Goal: Task Accomplishment & Management: Use online tool/utility

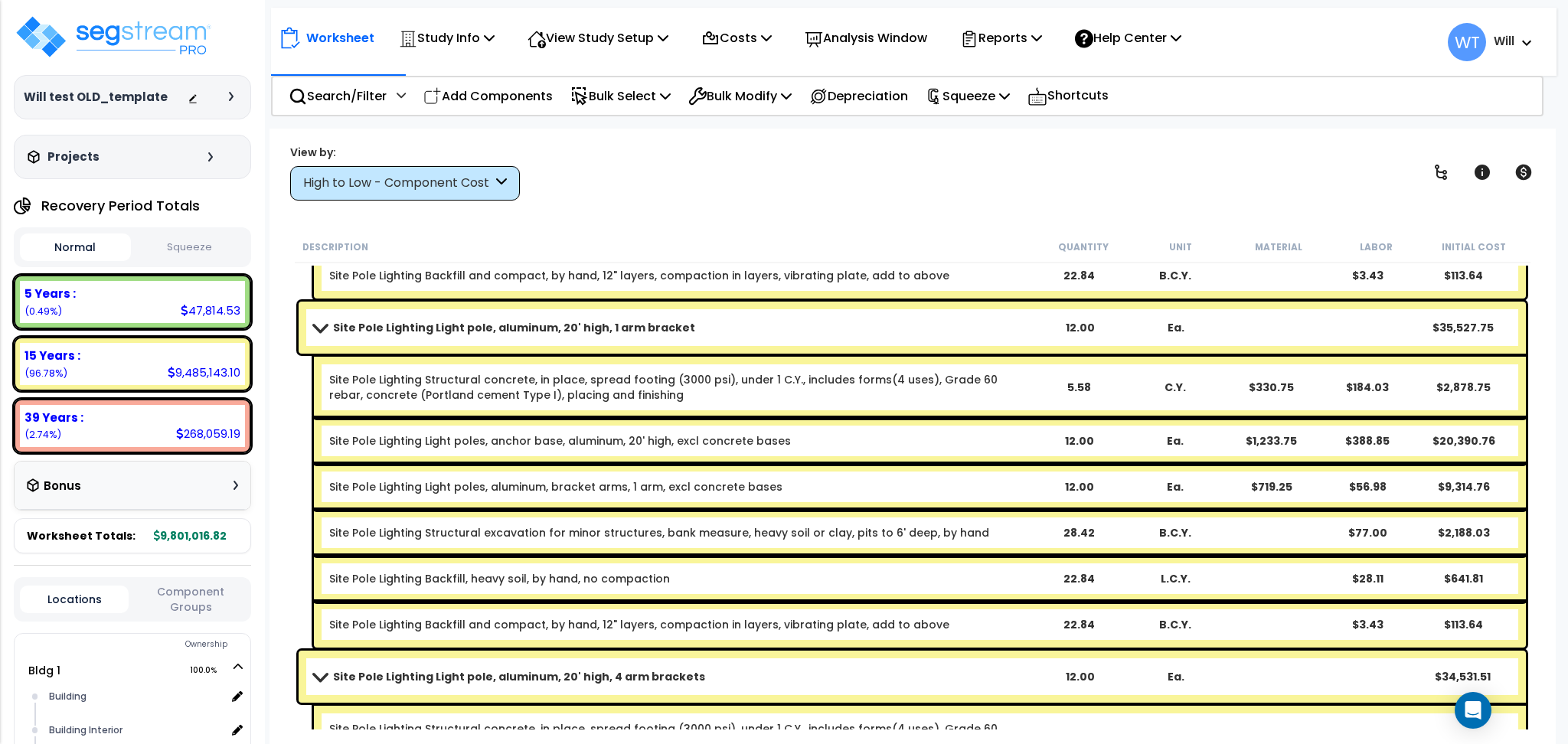
scroll to position [4288, 0]
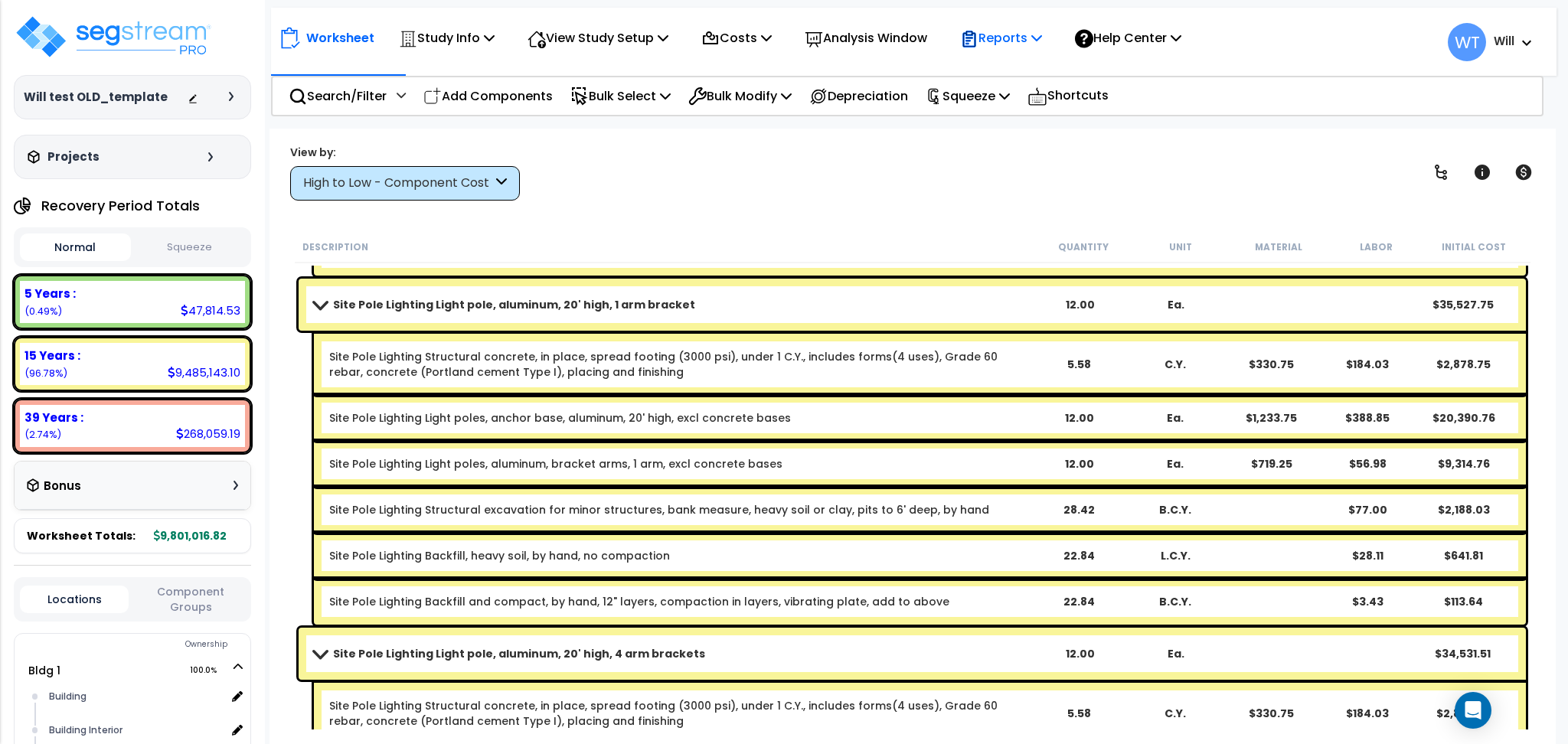
click at [1003, 28] on p "Reports" at bounding box center [1001, 38] width 82 height 20
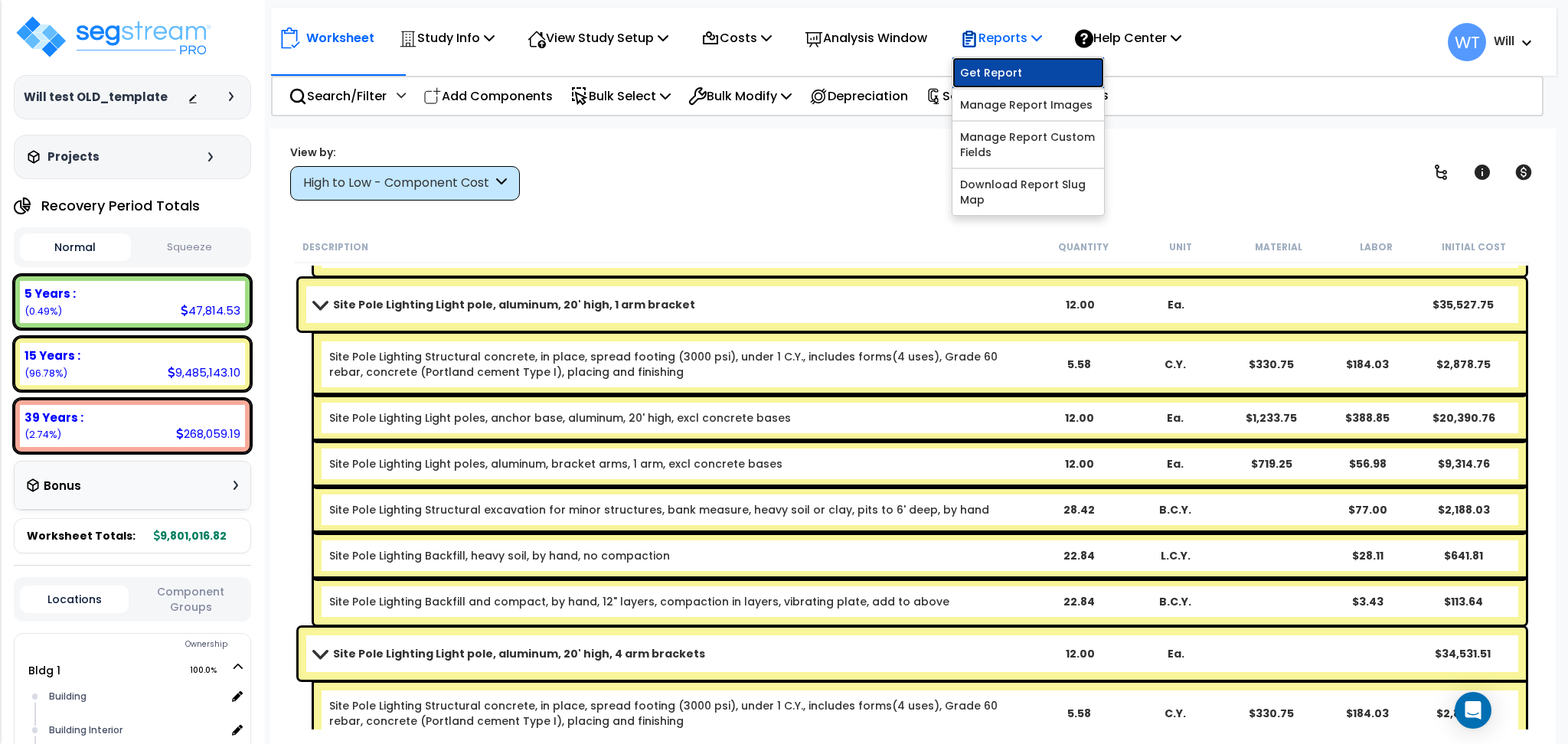
click at [1007, 69] on link "Get Report" at bounding box center [1028, 73] width 152 height 30
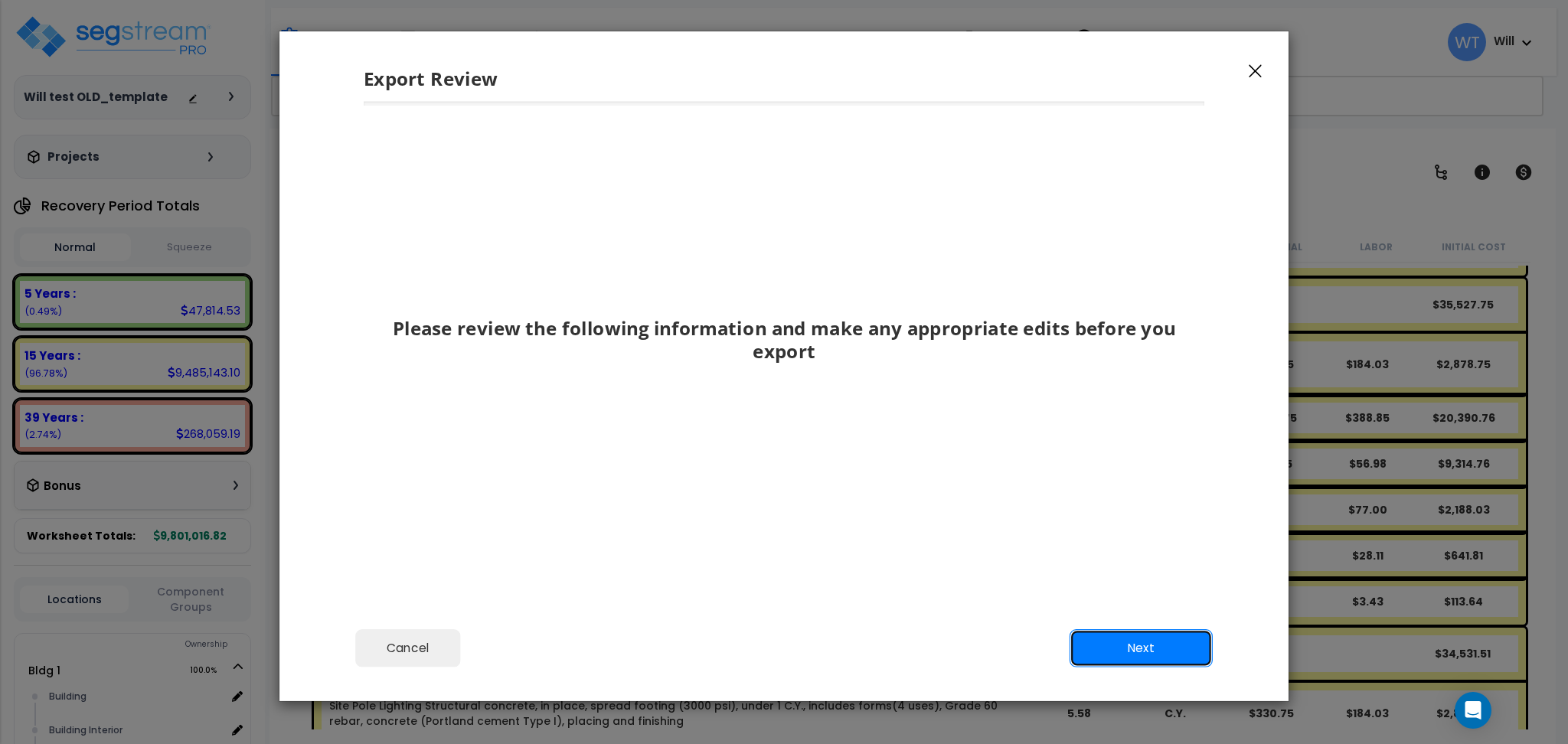
click at [1141, 647] on button "Next" at bounding box center [1142, 648] width 144 height 38
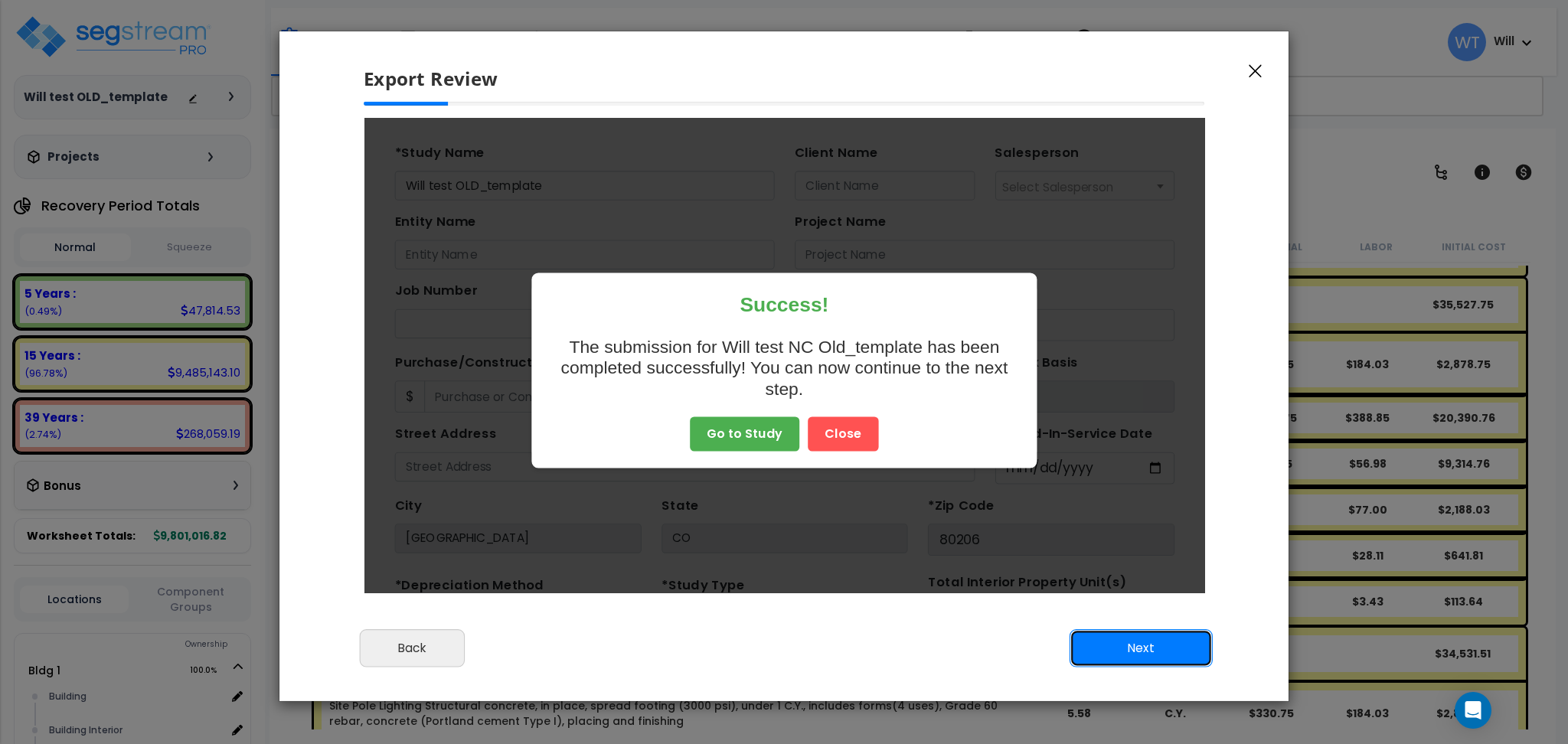
click at [1141, 647] on button "Next" at bounding box center [1142, 648] width 144 height 38
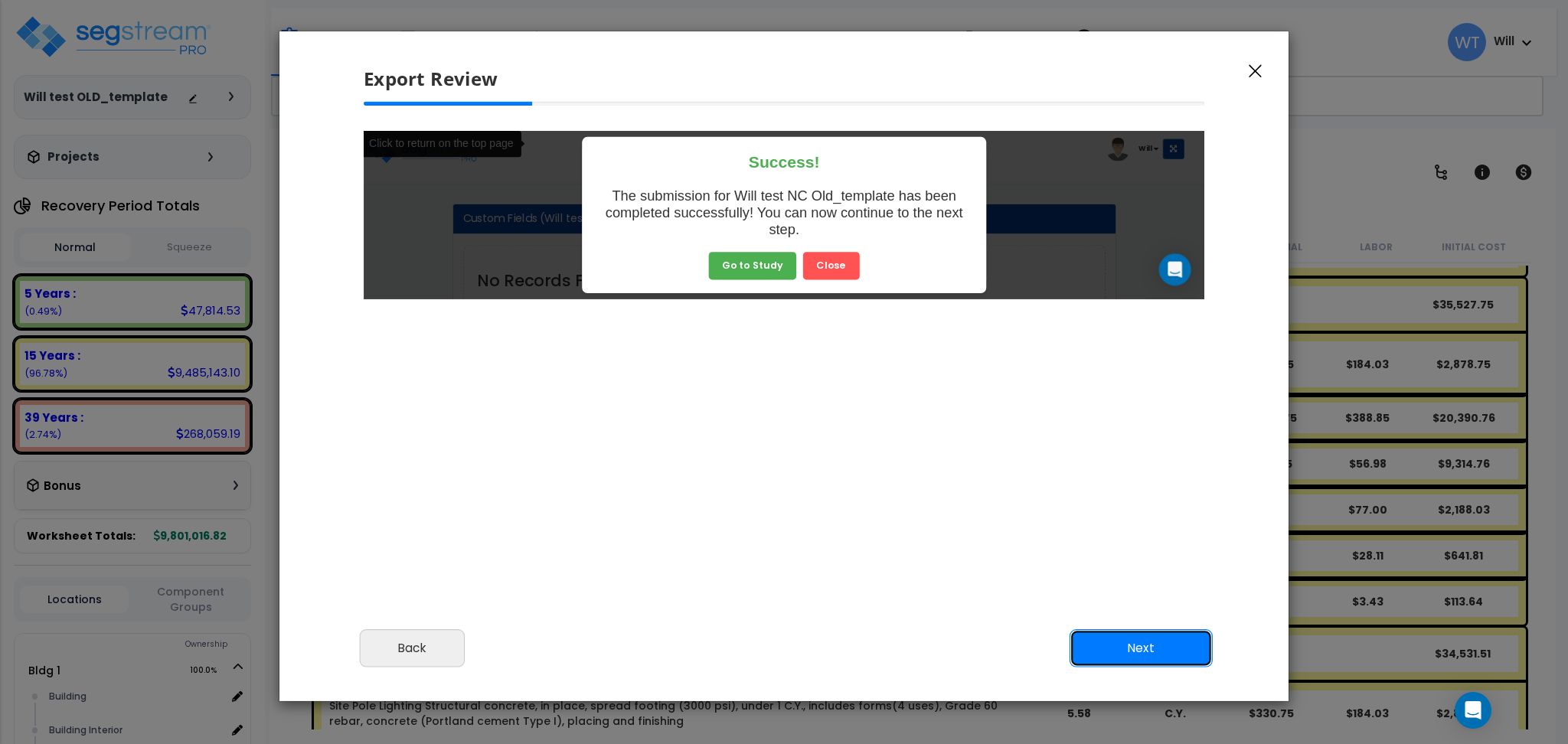
click at [1141, 647] on button "Next" at bounding box center [1142, 648] width 144 height 38
click at [1140, 640] on button "Next" at bounding box center [1142, 648] width 144 height 38
click at [1140, 644] on button "Next" at bounding box center [1142, 648] width 144 height 38
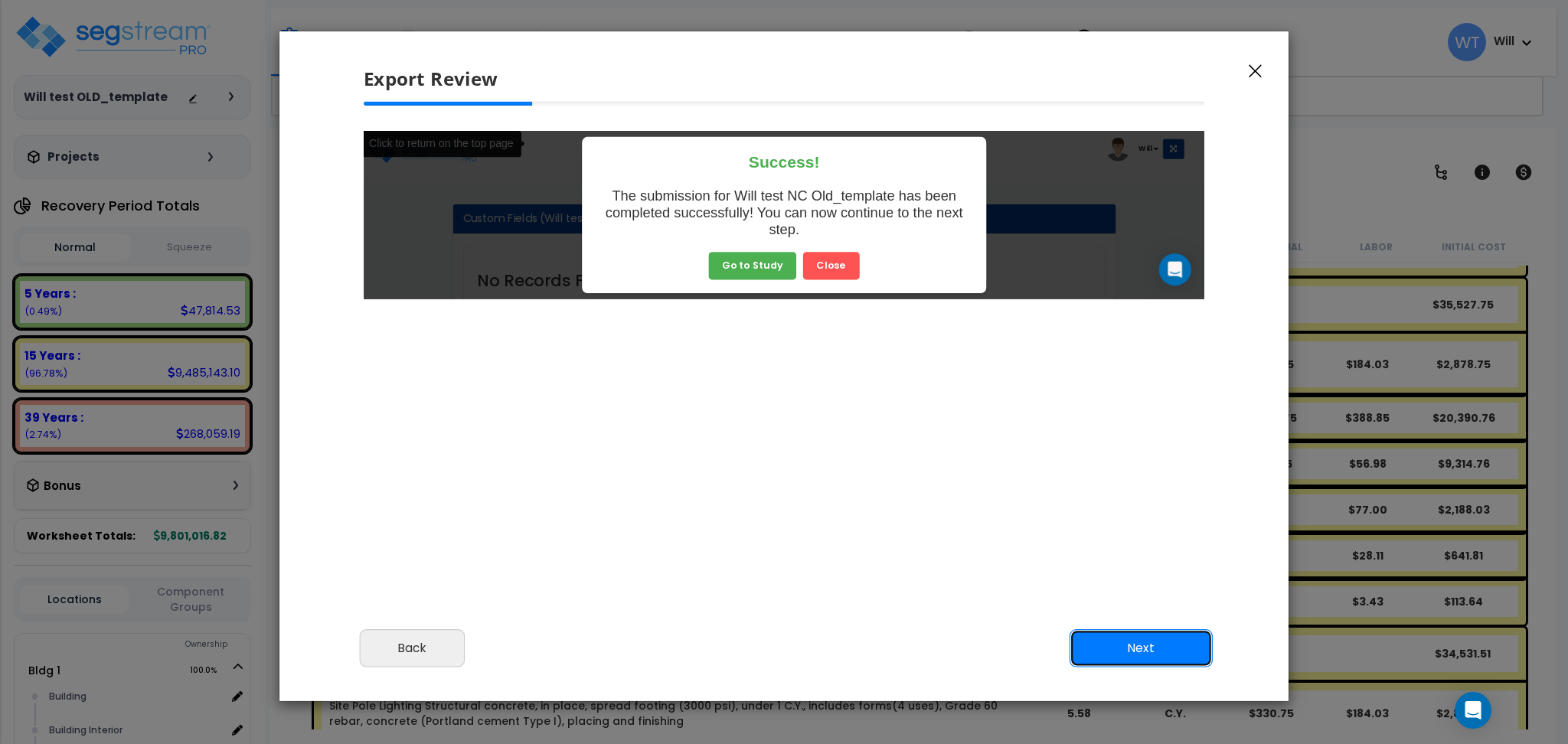
click at [1139, 641] on button "Next" at bounding box center [1142, 648] width 144 height 38
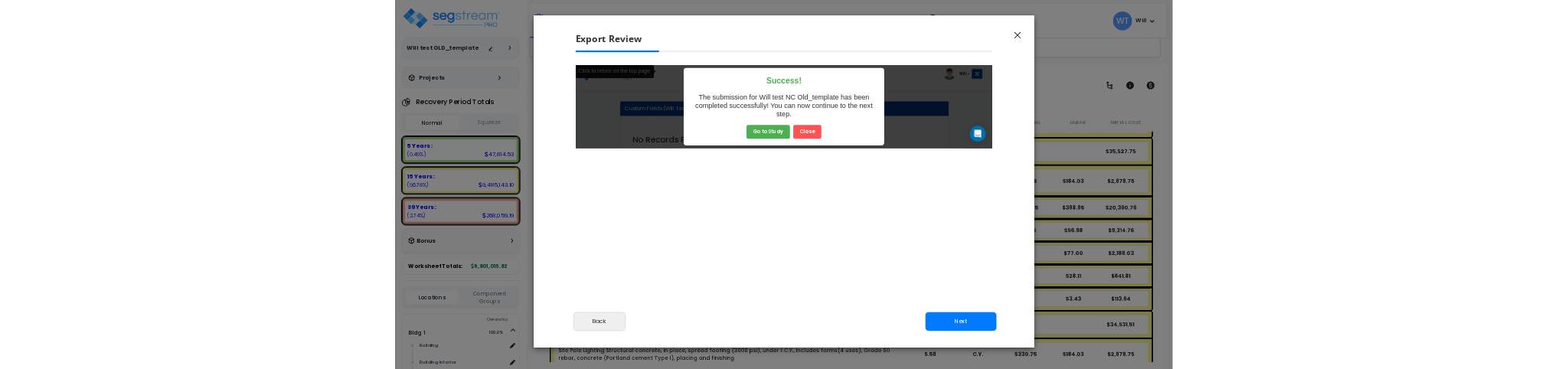
scroll to position [634, 38]
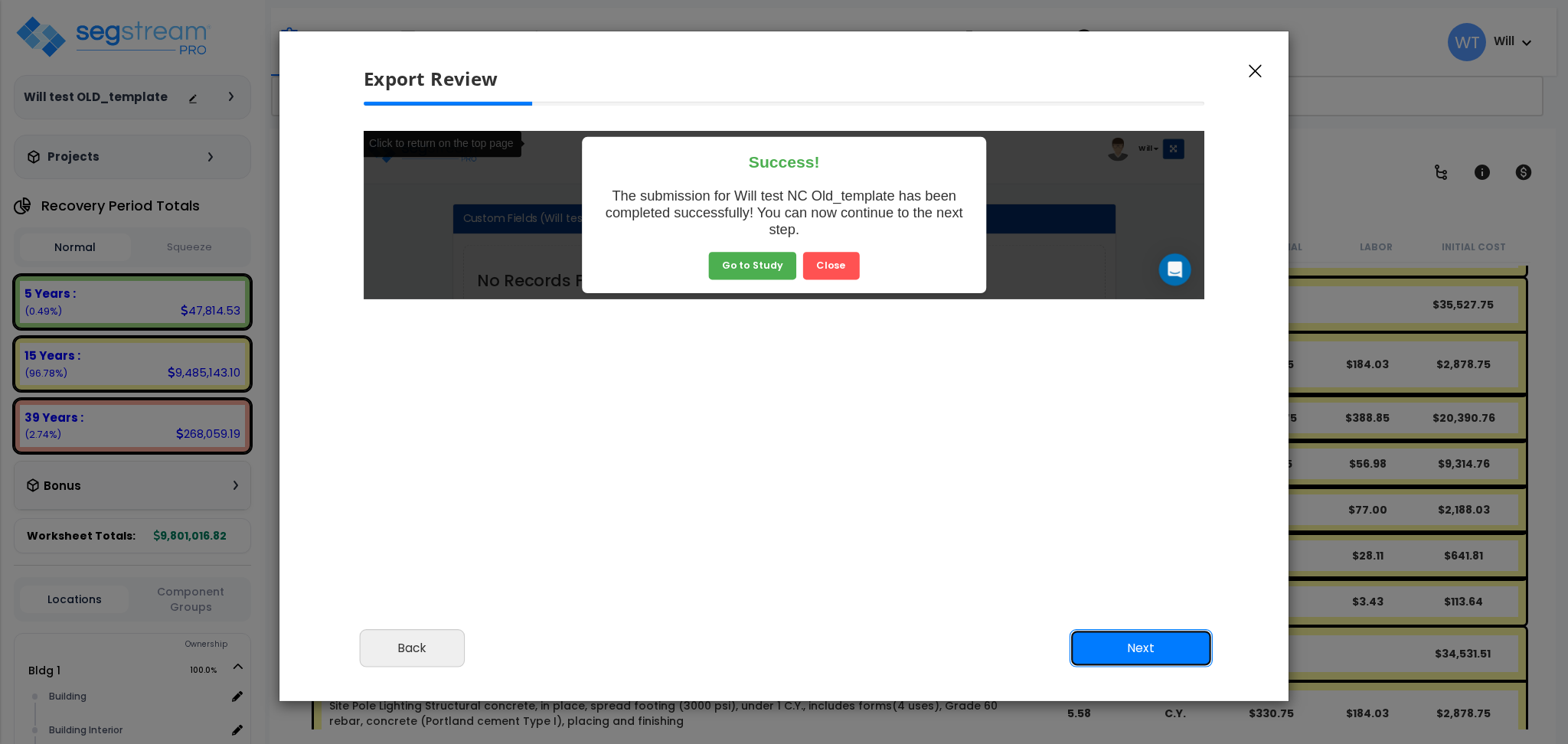
click at [1132, 647] on button "Next" at bounding box center [1142, 648] width 144 height 38
click at [1133, 644] on button "Next" at bounding box center [1142, 648] width 144 height 38
click at [1135, 644] on button "Next" at bounding box center [1142, 648] width 144 height 38
click at [1136, 644] on button "Next" at bounding box center [1142, 648] width 144 height 38
click at [1137, 644] on button "Next" at bounding box center [1142, 648] width 144 height 38
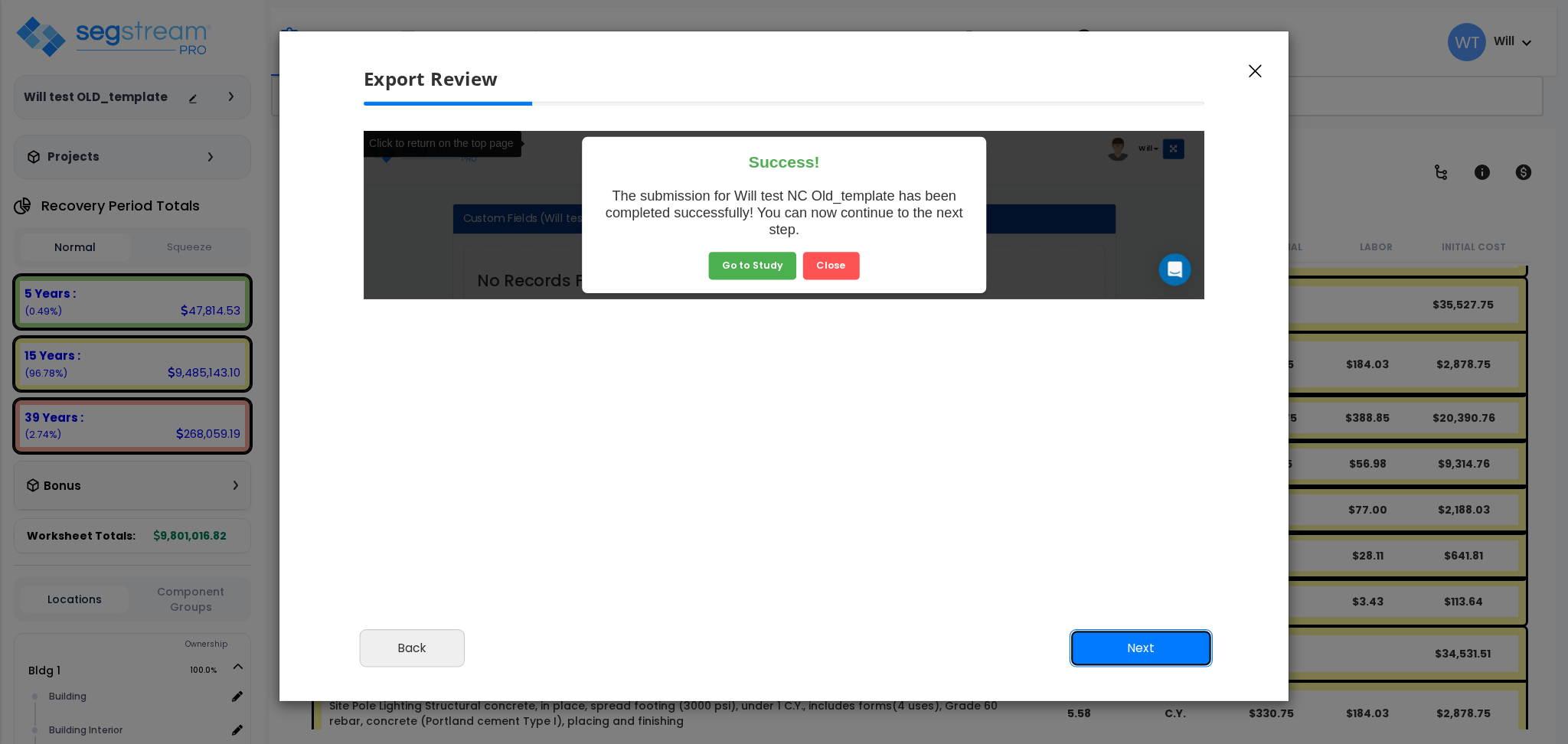
click at [1136, 644] on button "Next" at bounding box center [1142, 648] width 144 height 38
click at [1136, 642] on button "Next" at bounding box center [1142, 648] width 144 height 38
click at [1137, 639] on button "Next" at bounding box center [1142, 648] width 144 height 38
click at [1137, 638] on button "Next" at bounding box center [1142, 648] width 144 height 38
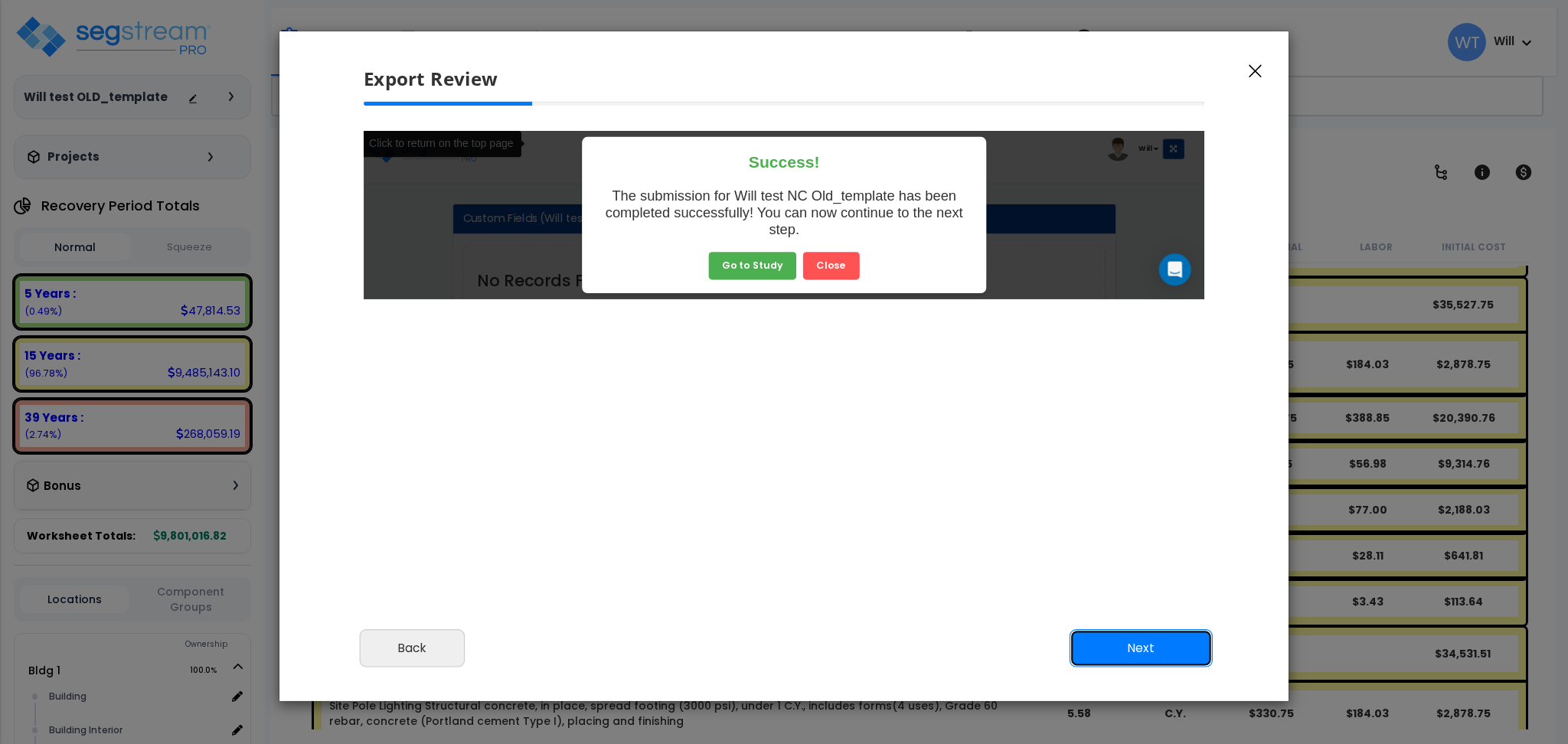
click at [1137, 637] on button "Next" at bounding box center [1142, 648] width 144 height 38
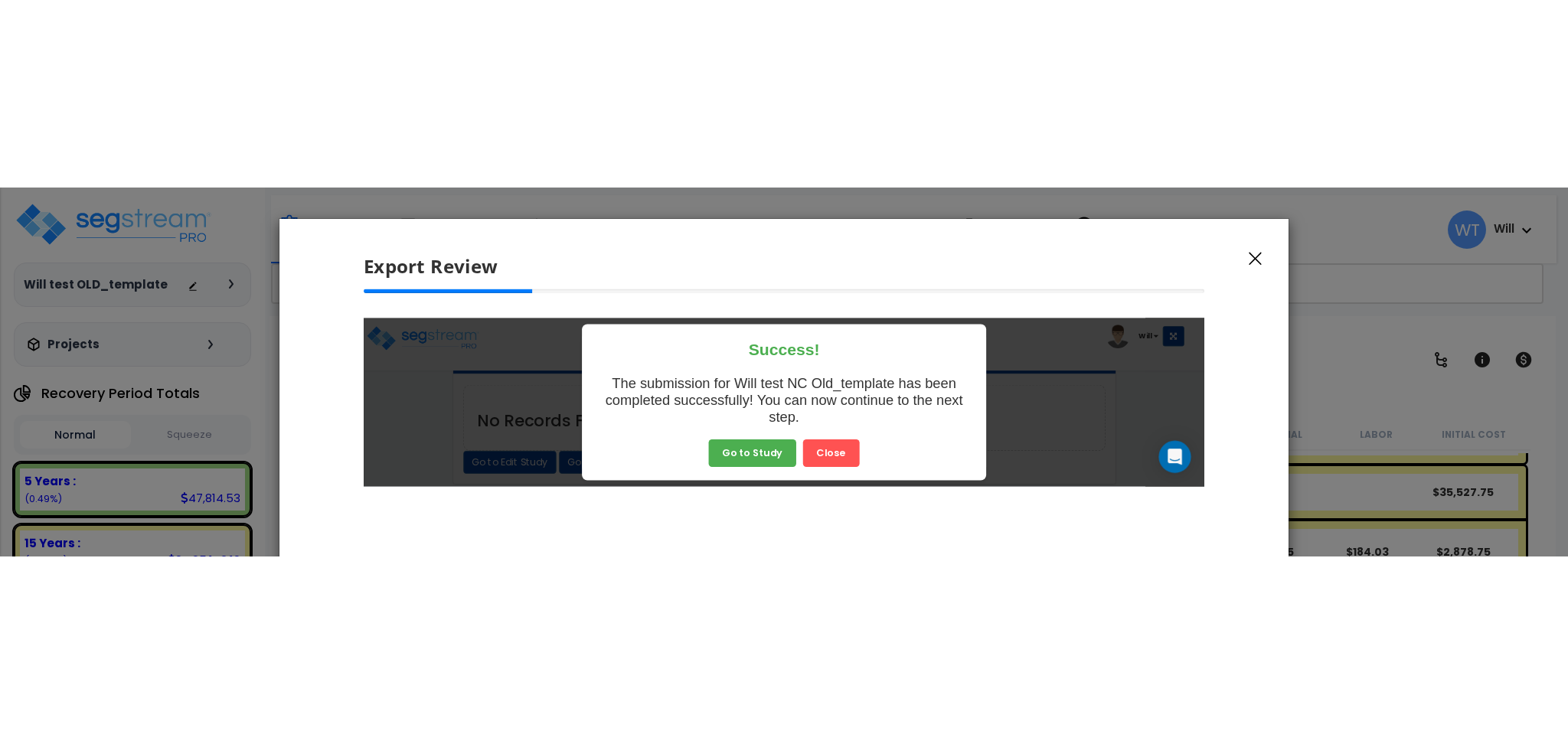
scroll to position [82, 0]
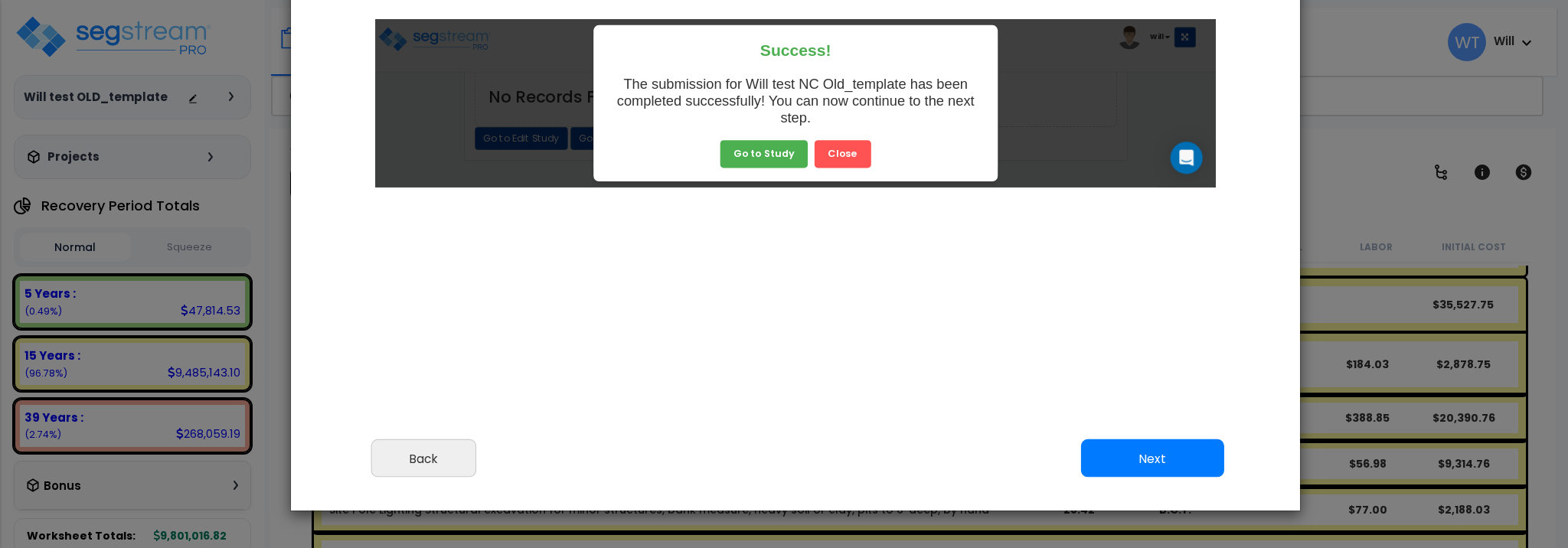
click at [1189, 370] on div at bounding box center [795, 200] width 865 height 421
click at [1162, 448] on button "Next" at bounding box center [1153, 458] width 144 height 38
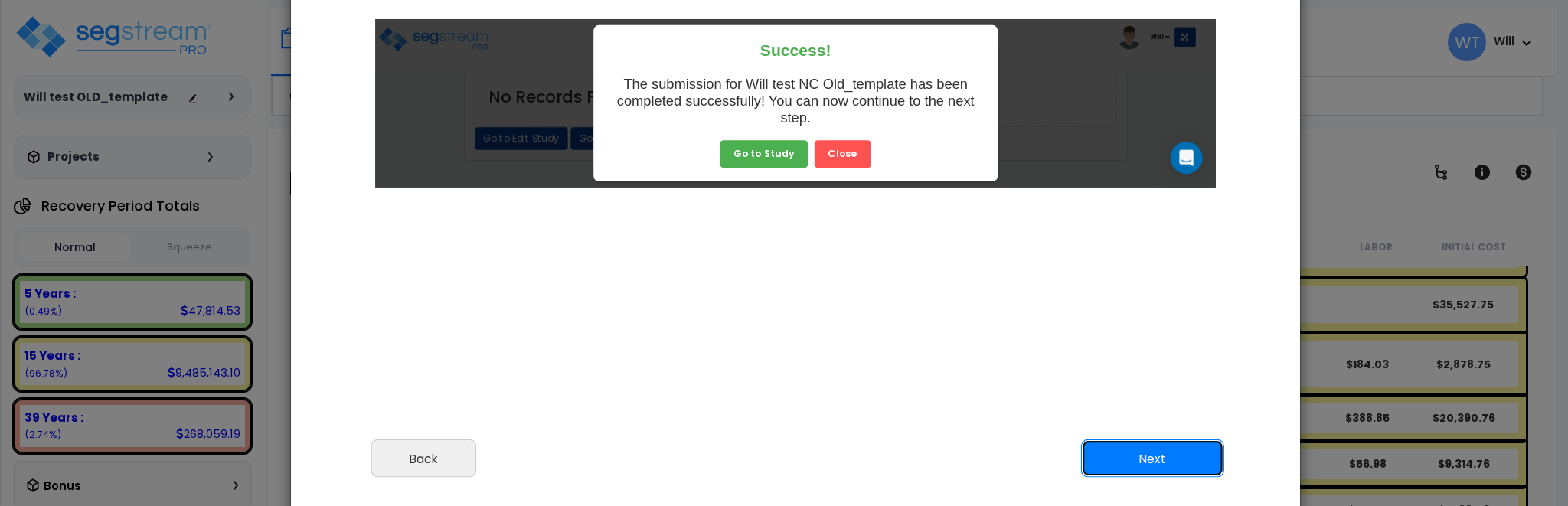
click at [1171, 451] on button "Next" at bounding box center [1153, 458] width 144 height 38
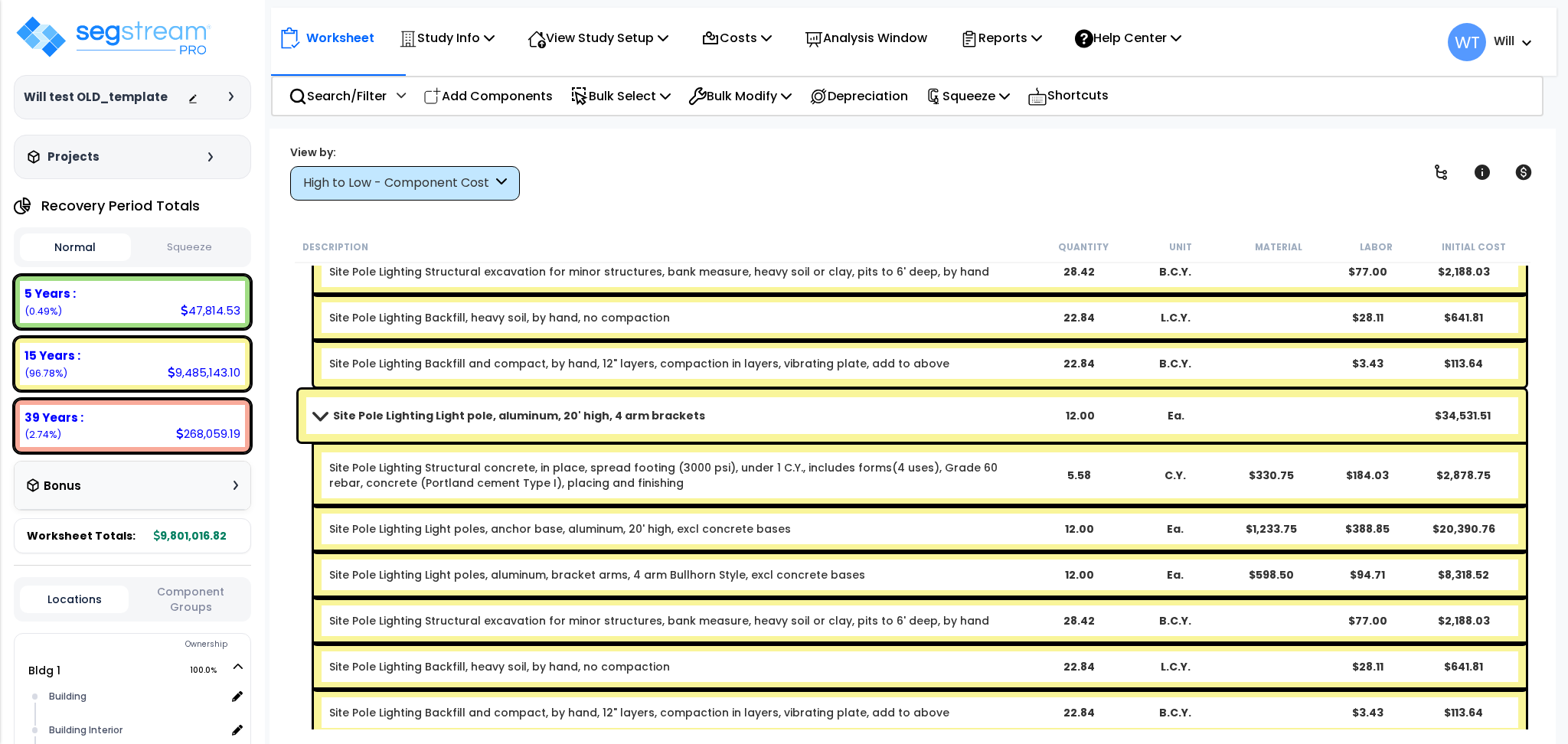
scroll to position [4594, 0]
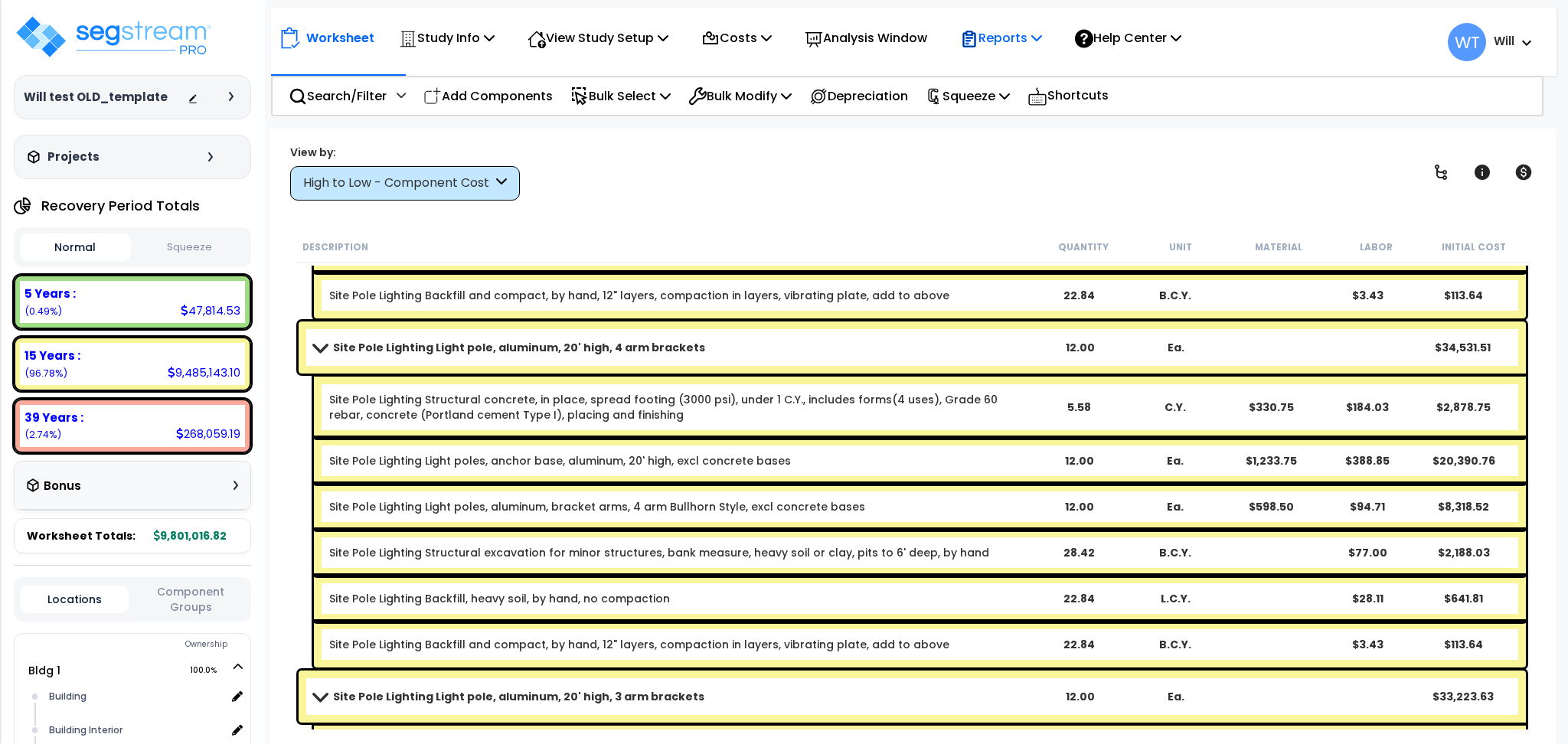
click at [1006, 37] on p "Reports" at bounding box center [1001, 38] width 82 height 20
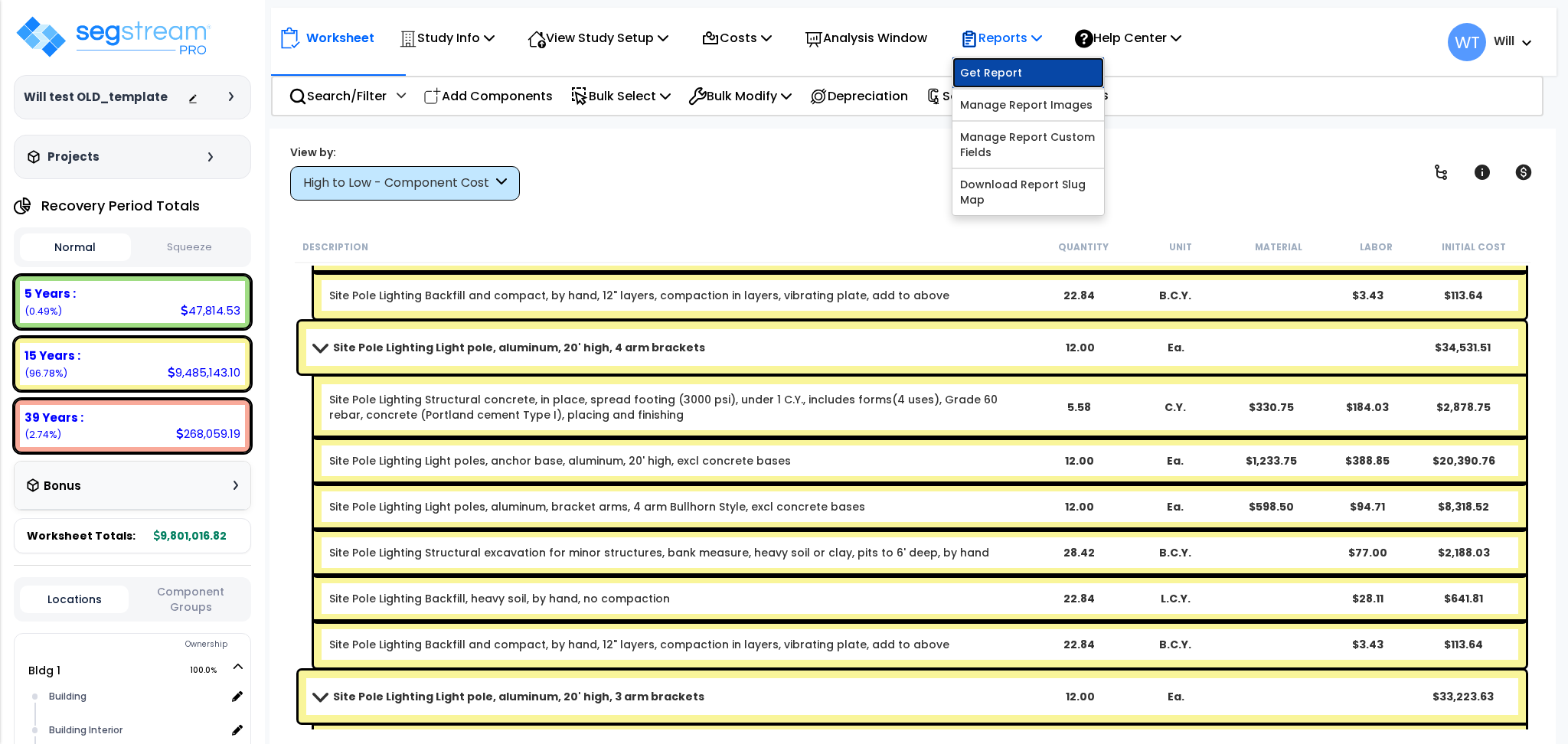
click at [996, 72] on link "Get Report" at bounding box center [1028, 73] width 152 height 30
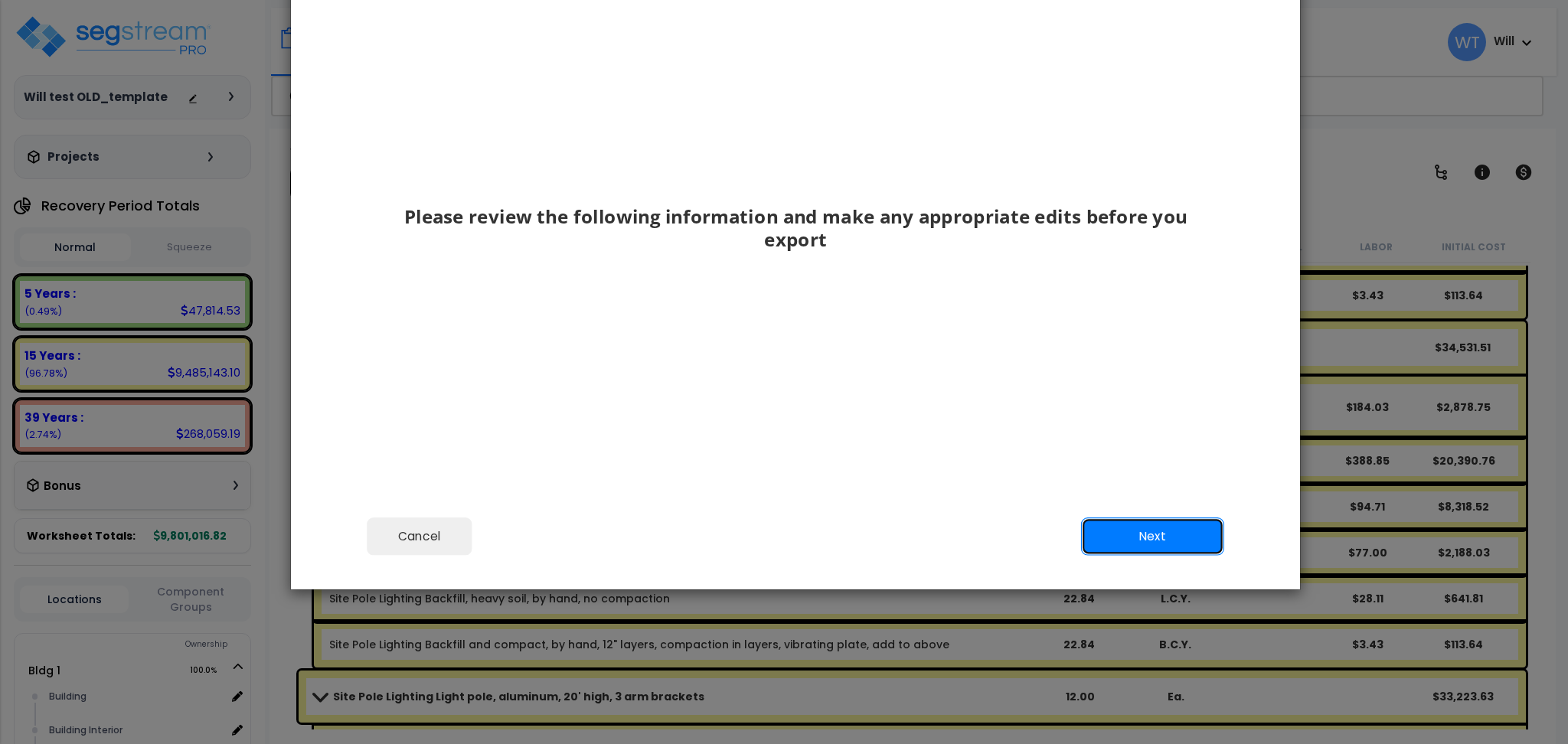
click at [1133, 528] on button "Next" at bounding box center [1153, 536] width 144 height 38
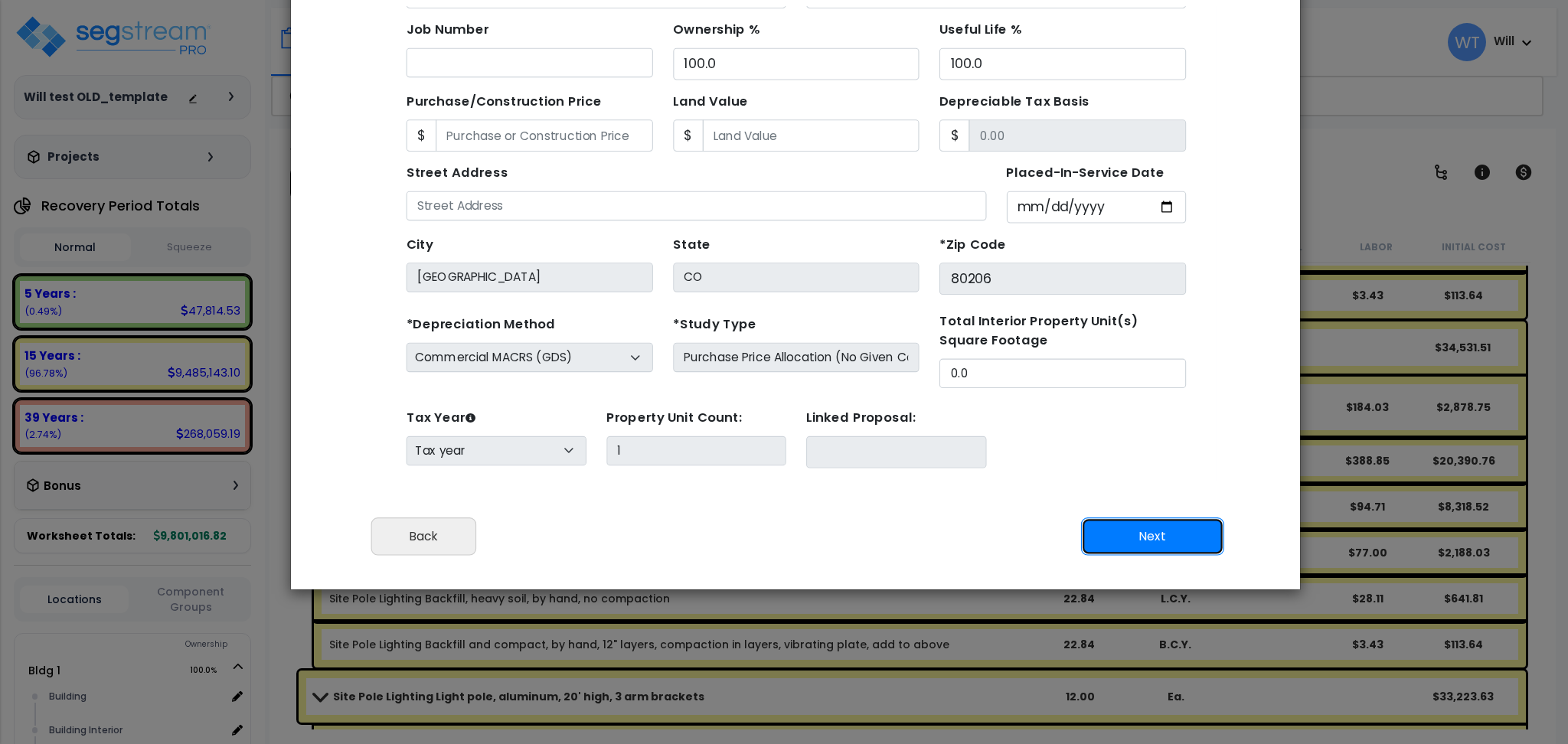
click at [1132, 535] on button "Next" at bounding box center [1153, 536] width 144 height 38
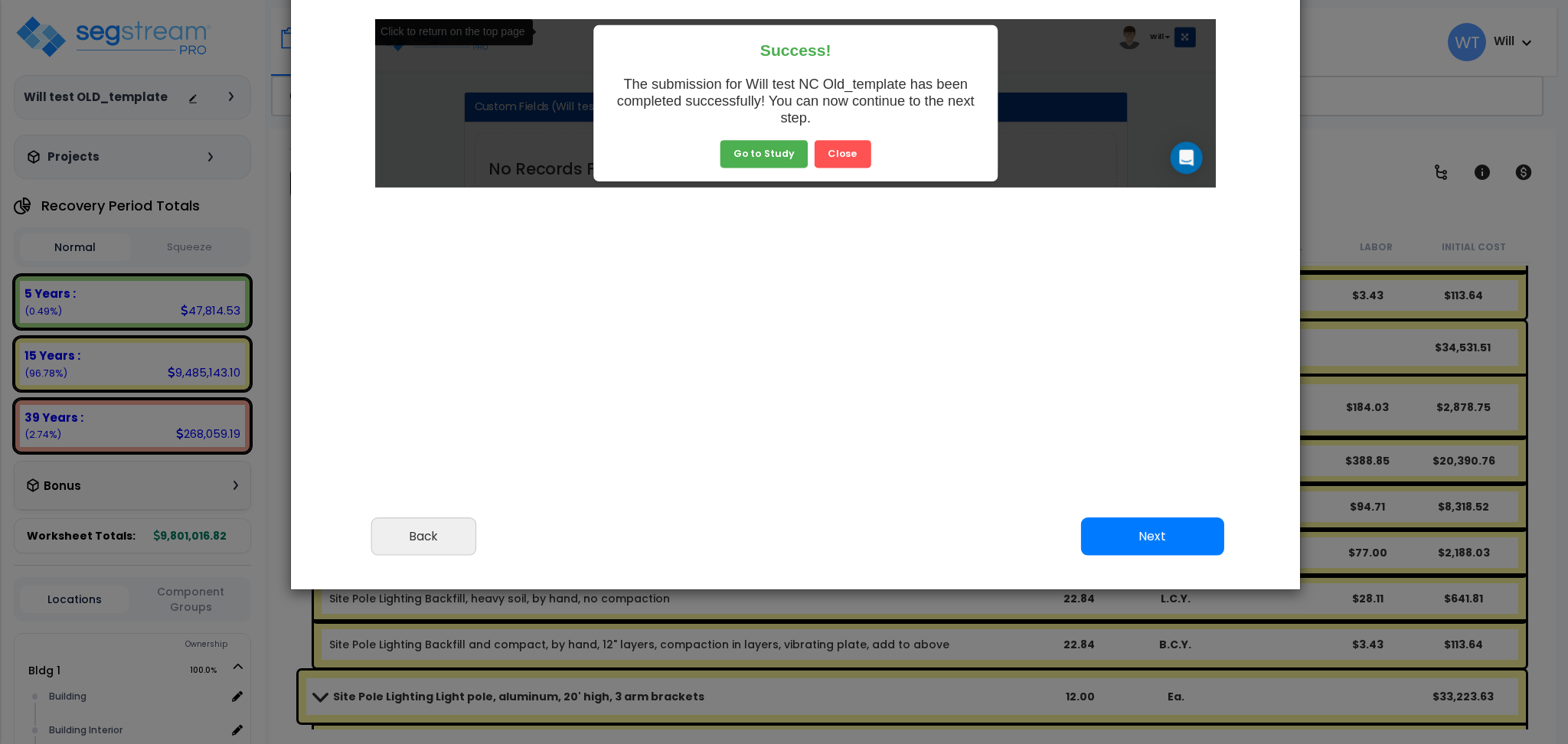
scroll to position [634, 38]
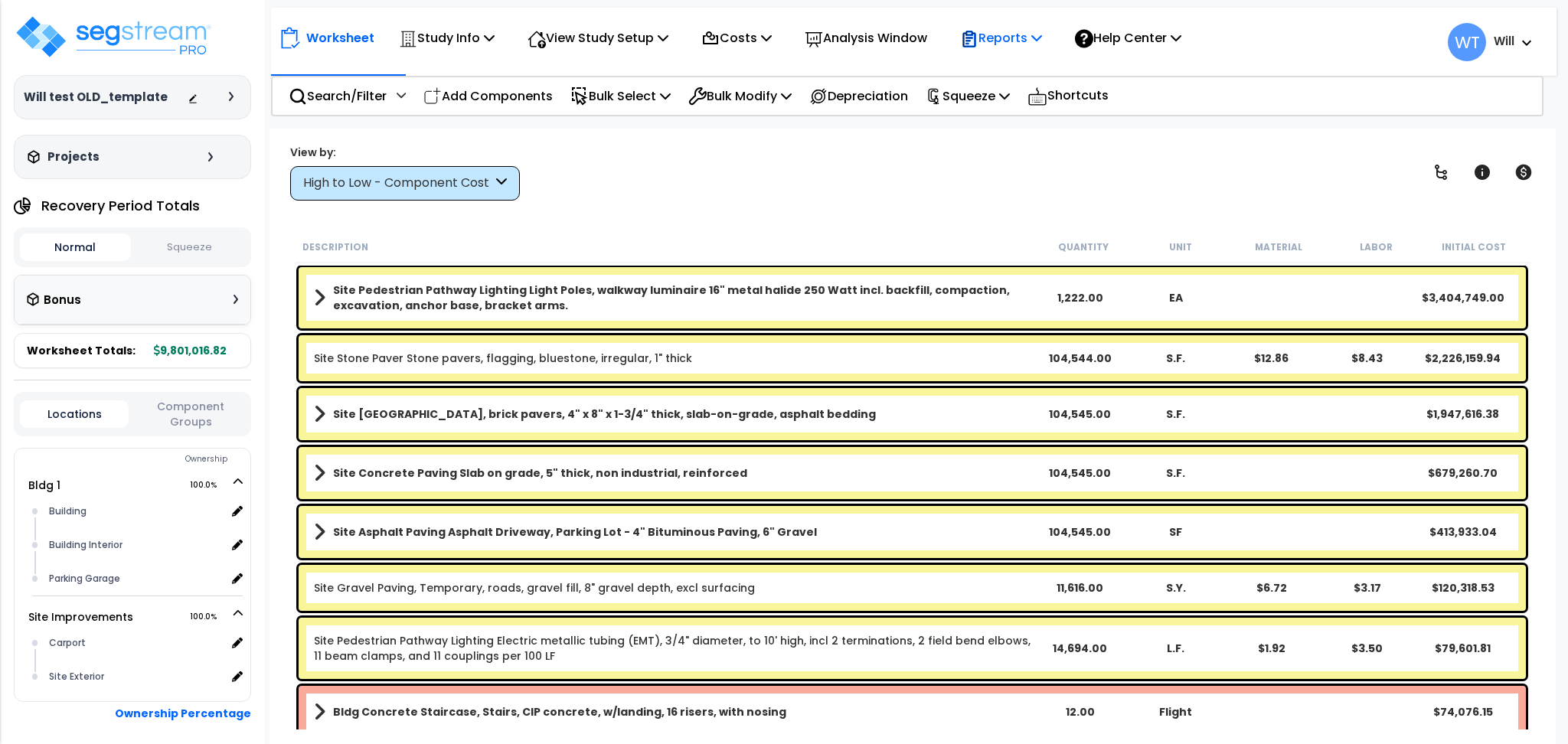
scroll to position [68, 0]
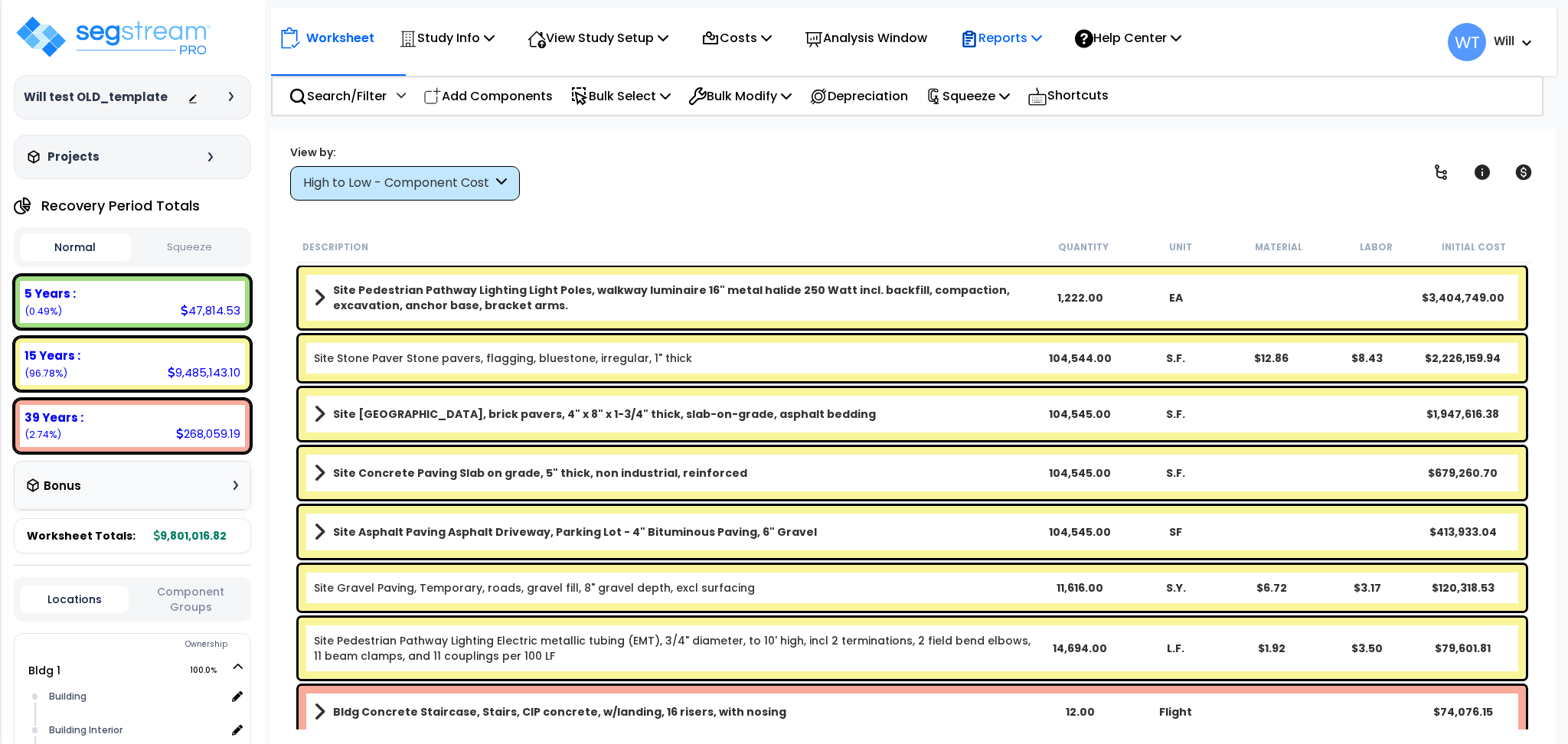
click at [979, 38] on icon at bounding box center [969, 39] width 19 height 19
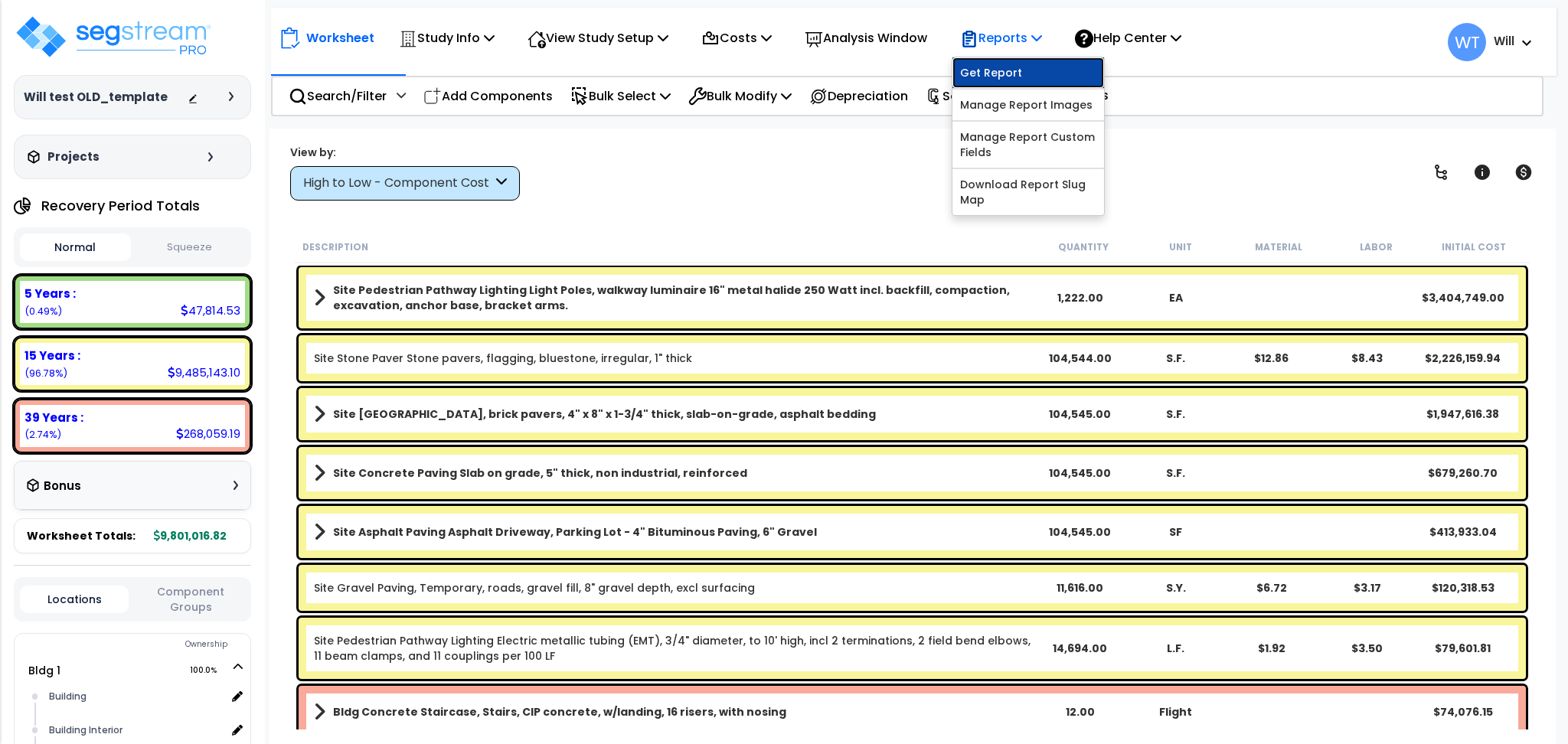
click at [1012, 79] on link "Get Report" at bounding box center [1028, 73] width 152 height 30
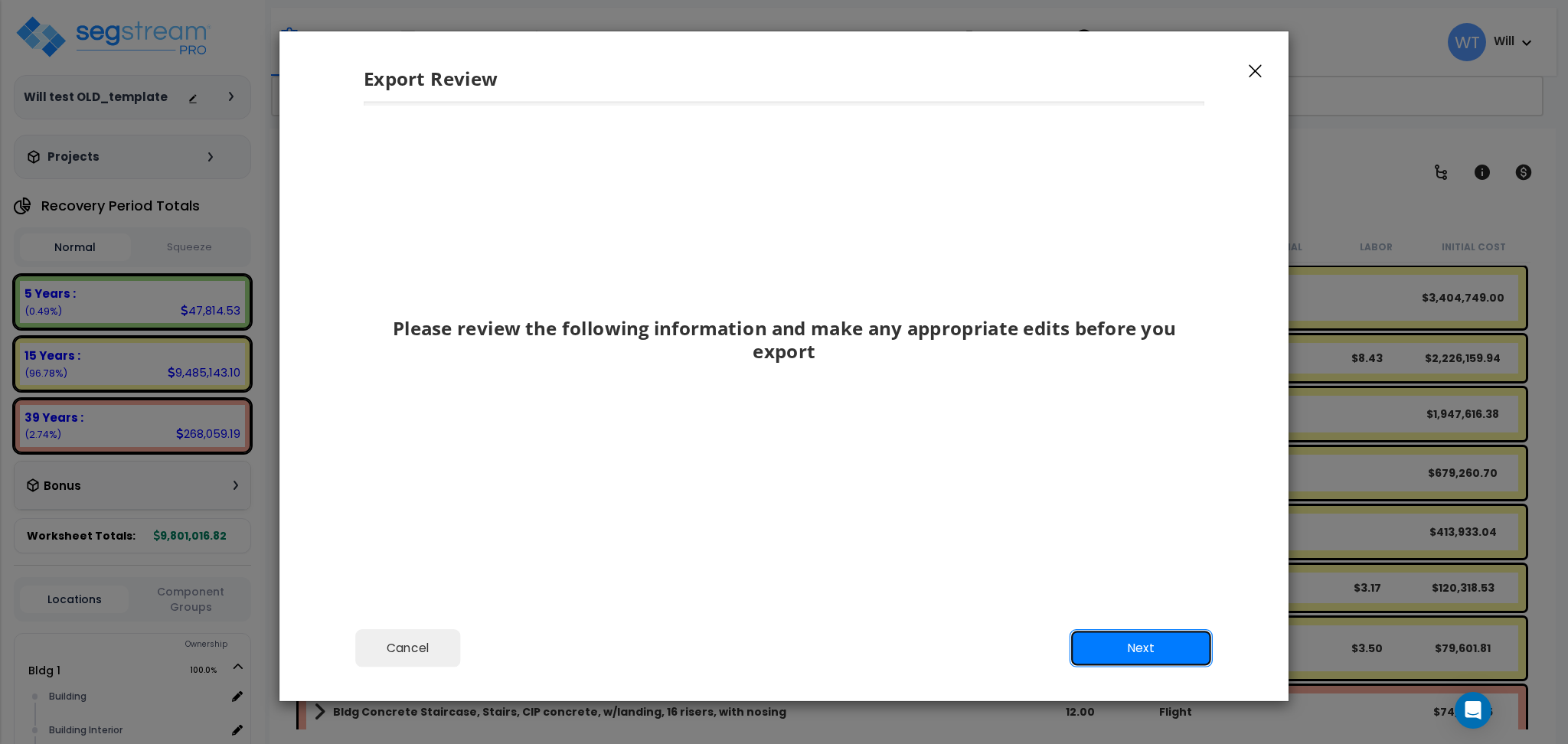
click at [1143, 644] on button "Next" at bounding box center [1142, 648] width 144 height 38
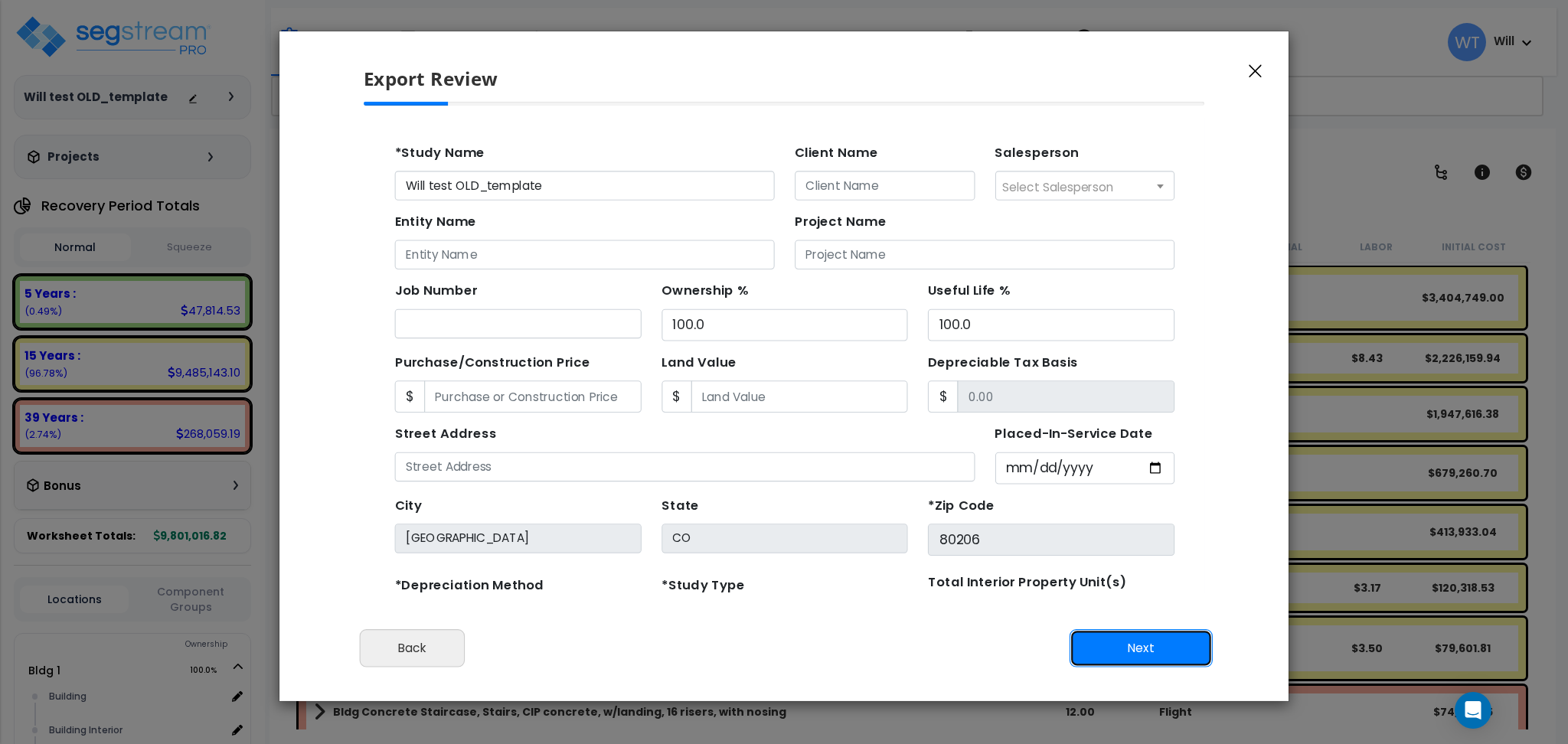
click at [1143, 644] on button "Next" at bounding box center [1142, 648] width 144 height 38
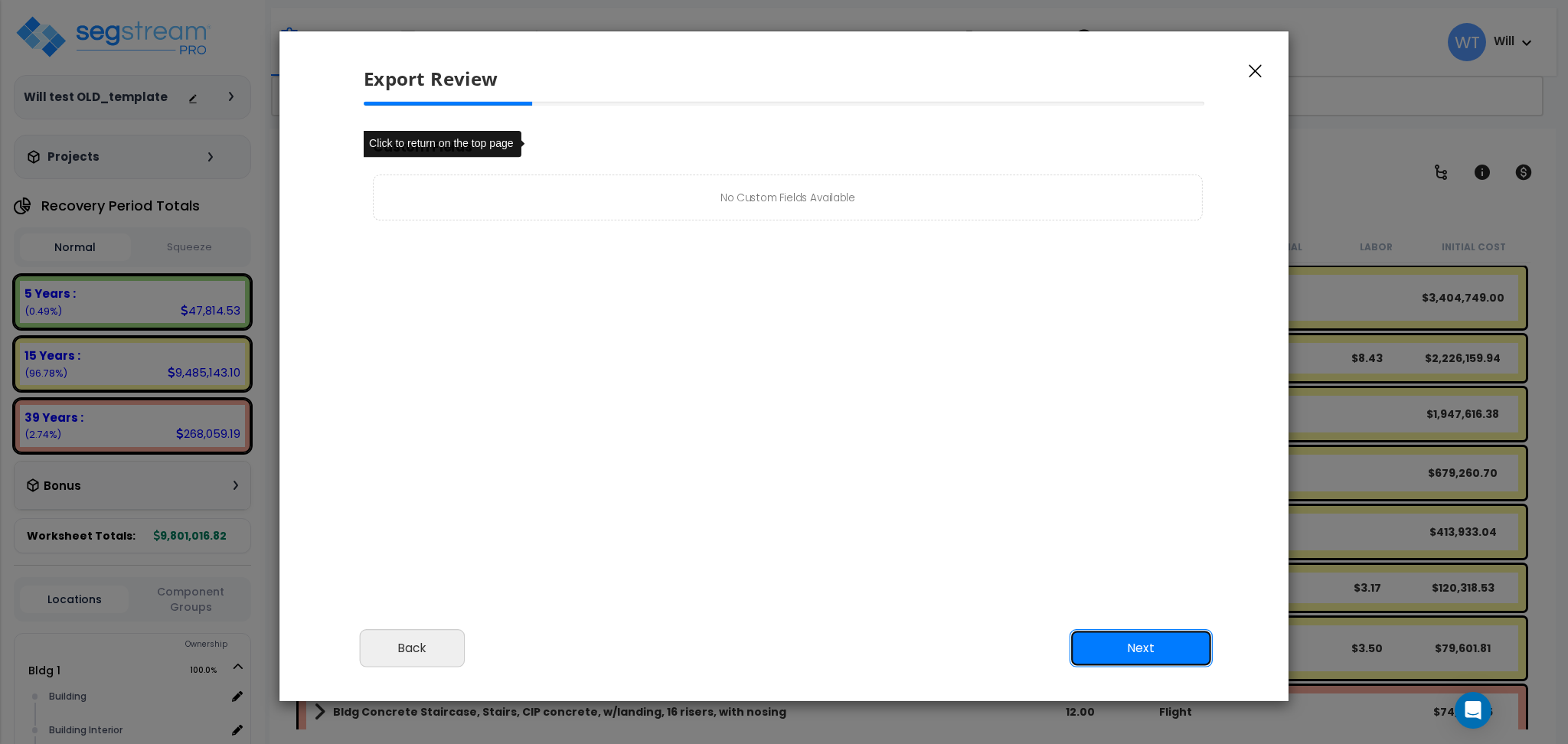
click at [1143, 644] on button "Next" at bounding box center [1142, 648] width 144 height 38
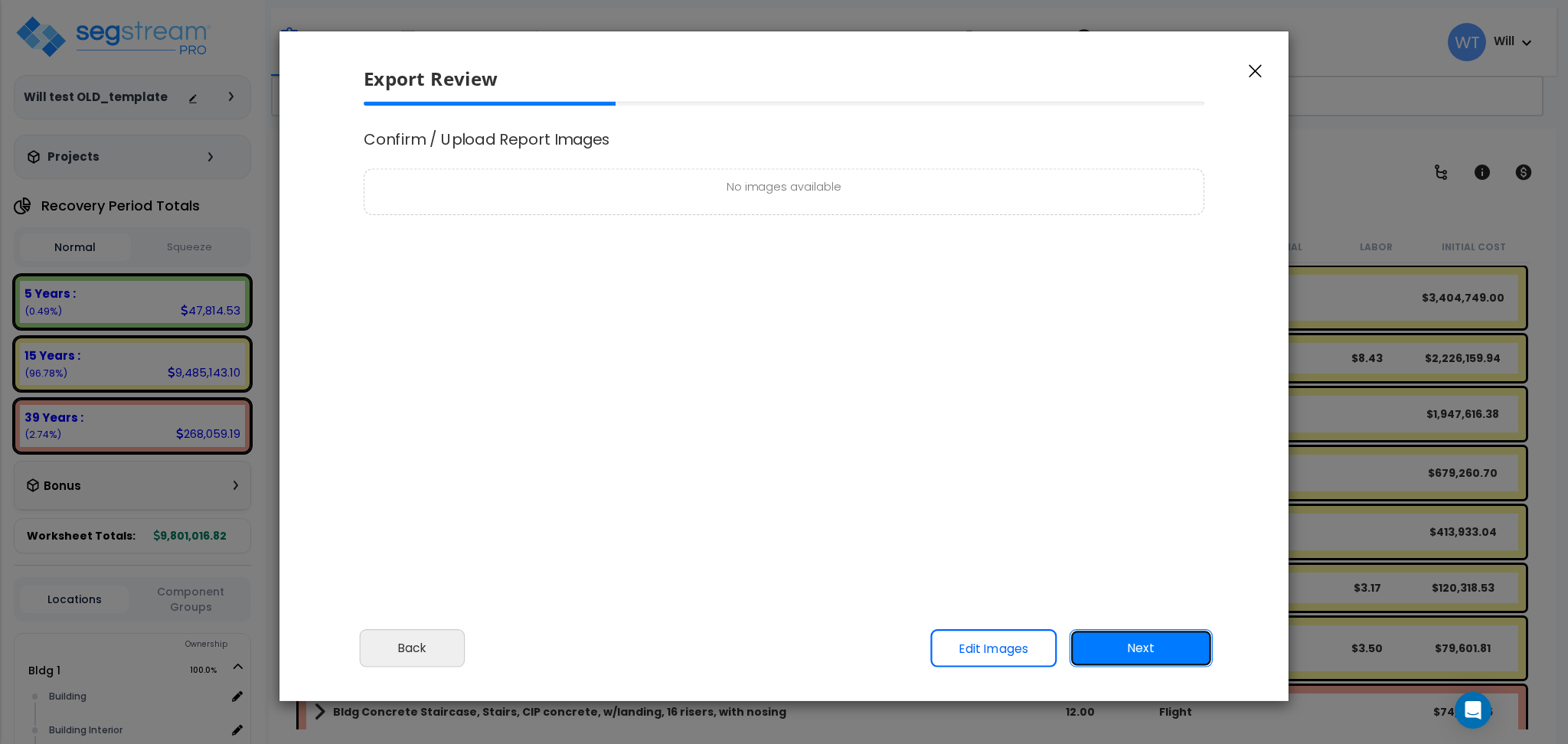
click at [1143, 644] on button "Next" at bounding box center [1142, 648] width 144 height 38
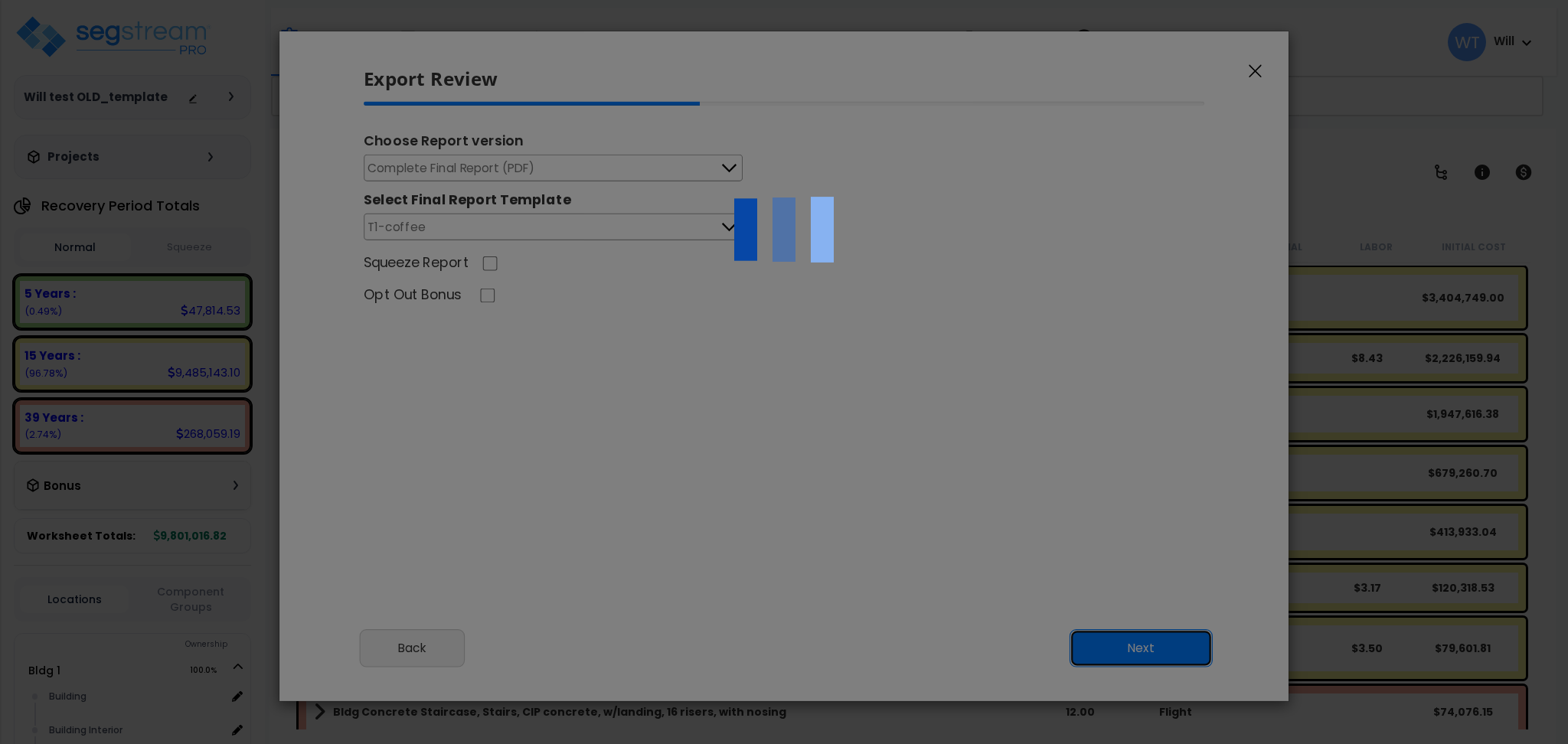
scroll to position [634, 38]
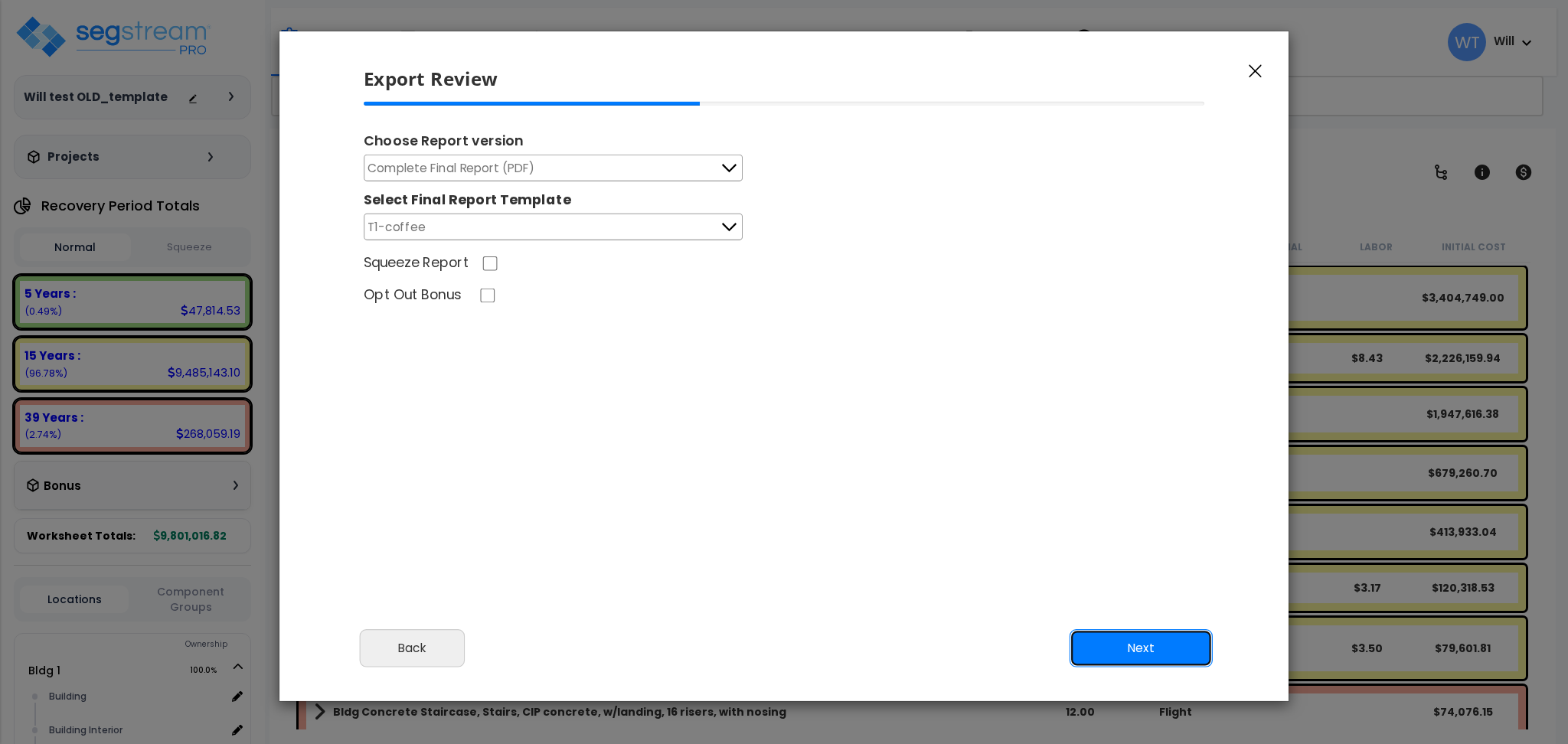
click at [1137, 652] on button "Next" at bounding box center [1142, 648] width 144 height 38
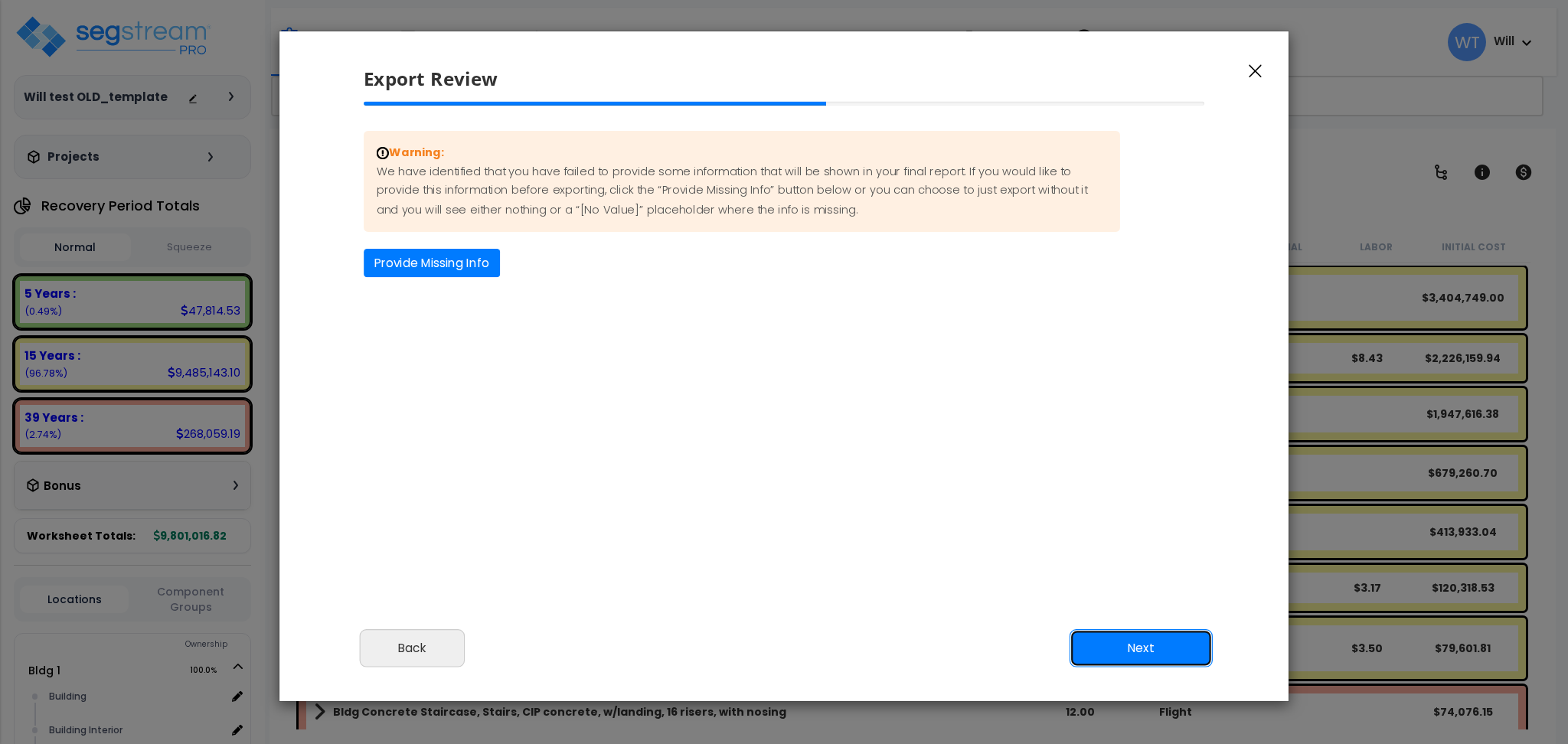
click at [1137, 652] on button "Next" at bounding box center [1142, 648] width 144 height 38
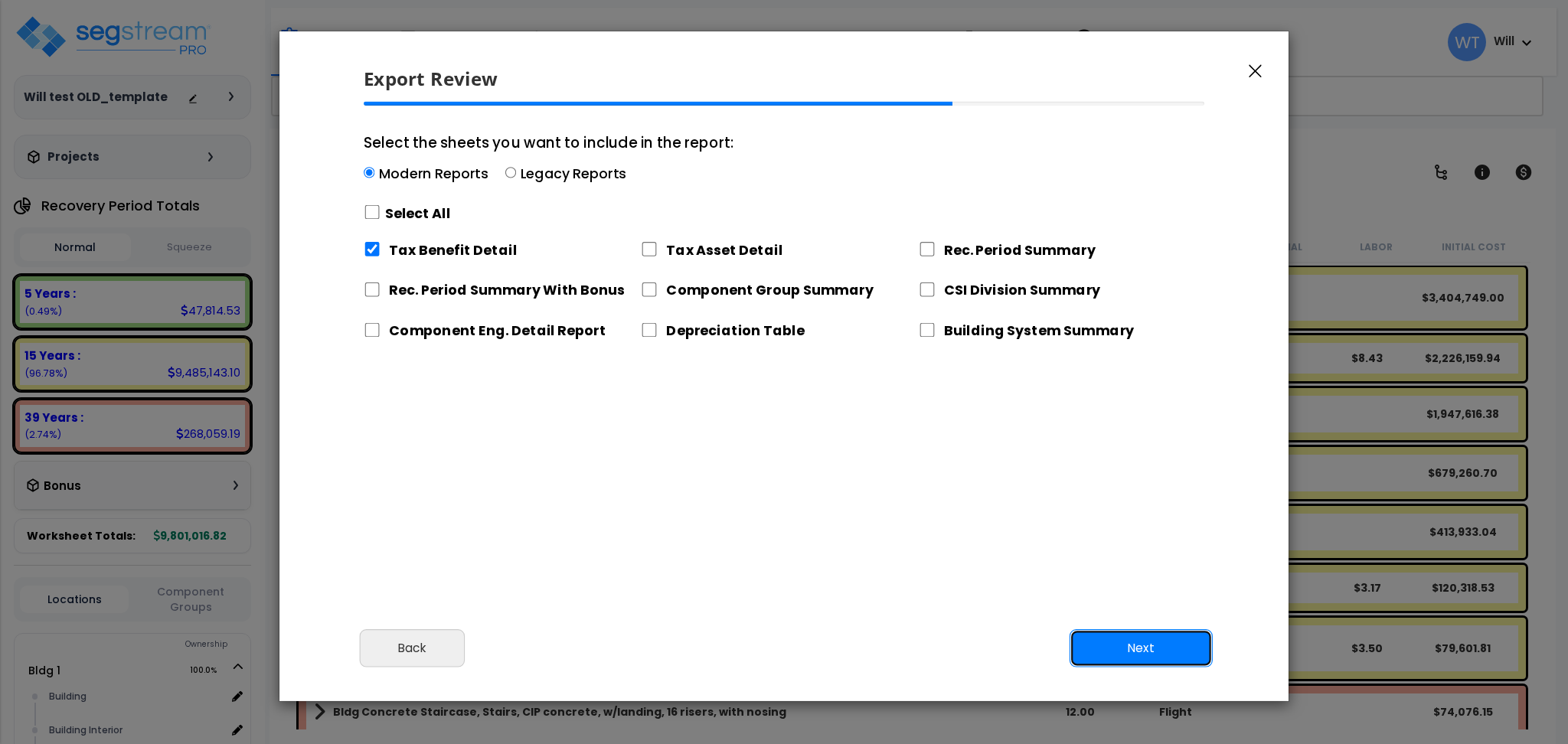
click at [1137, 652] on button "Next" at bounding box center [1142, 648] width 144 height 38
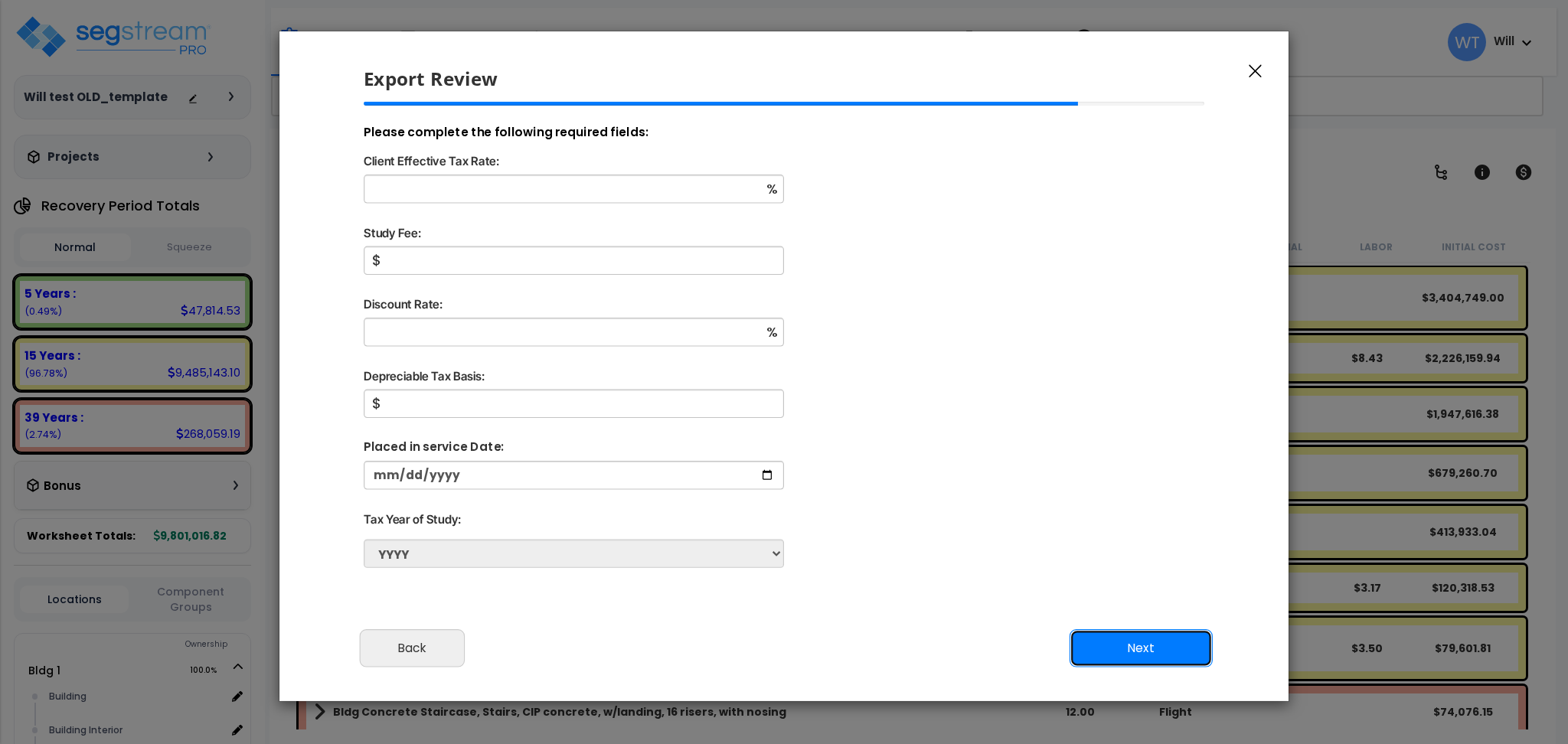
click at [1137, 650] on button "Next" at bounding box center [1142, 648] width 144 height 38
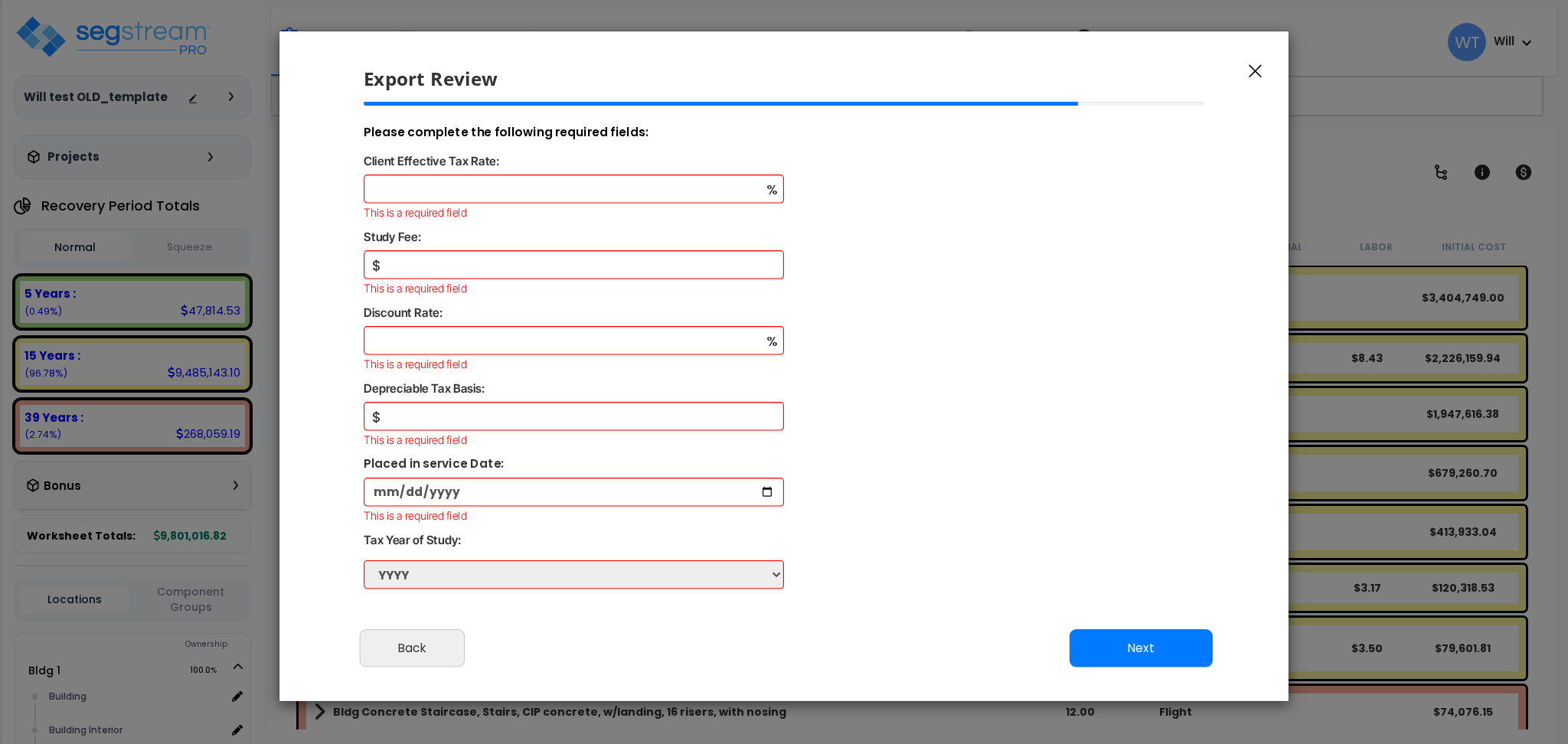
click at [1259, 73] on icon "button" at bounding box center [1255, 71] width 13 height 13
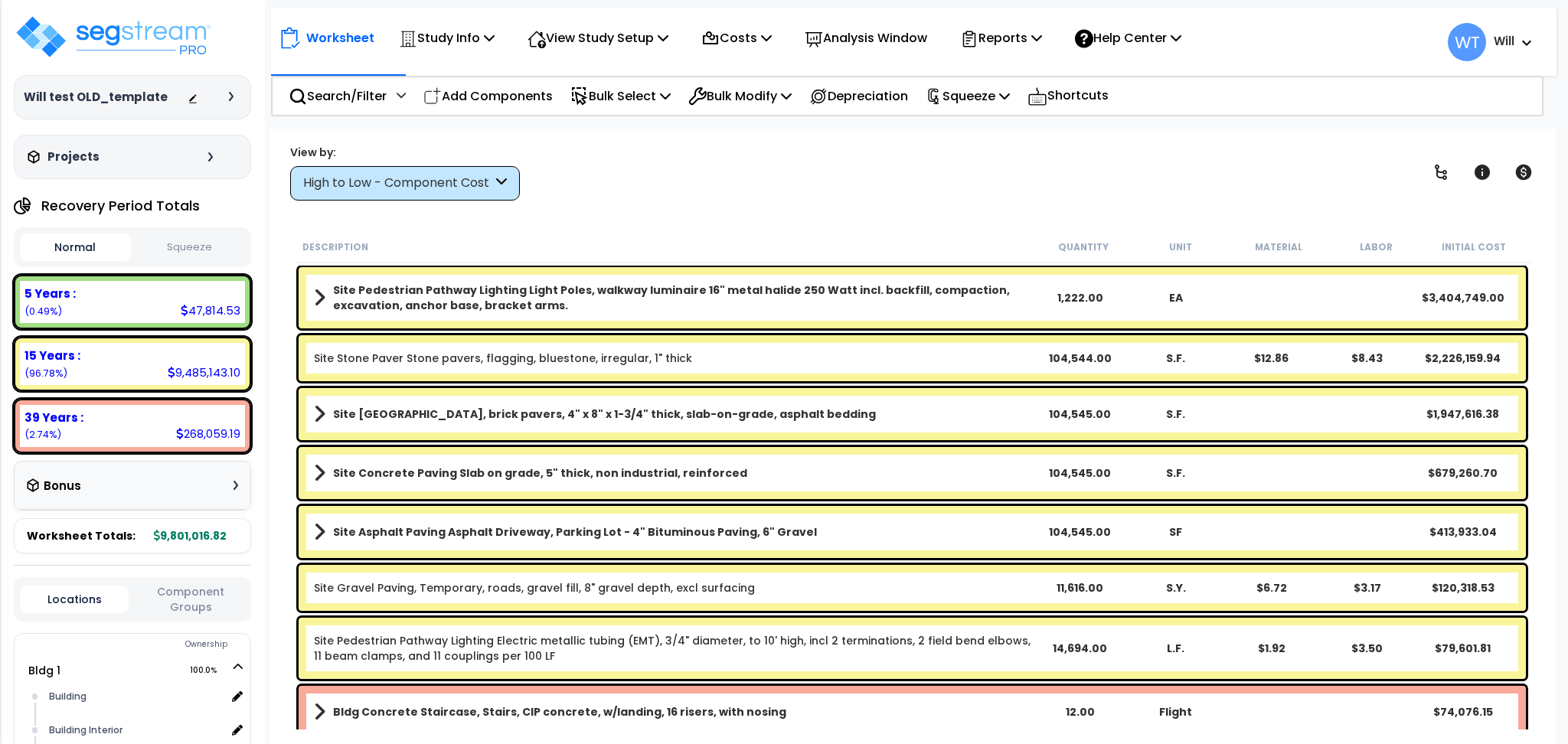
scroll to position [408, 0]
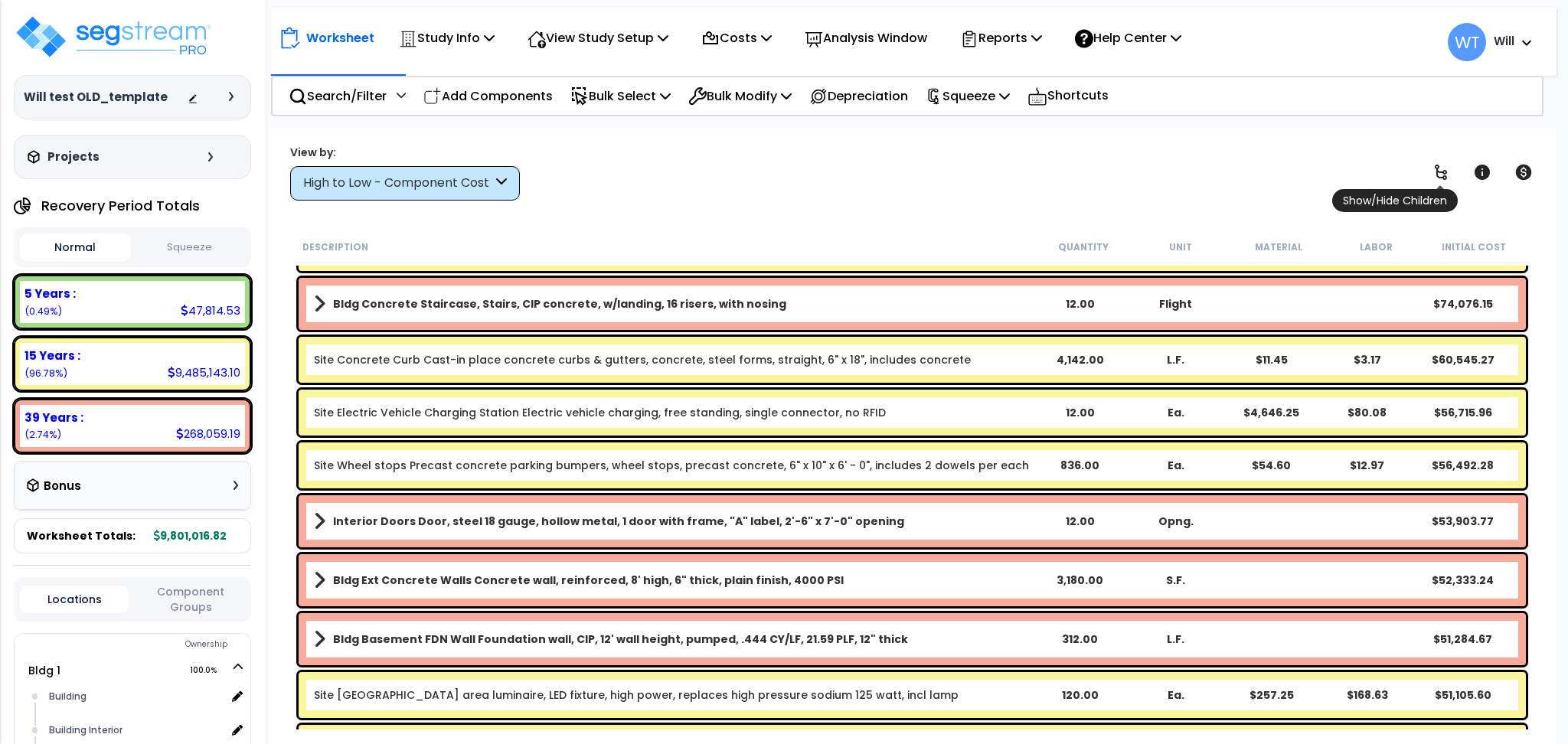
click at [1440, 171] on icon at bounding box center [1440, 172] width 19 height 19
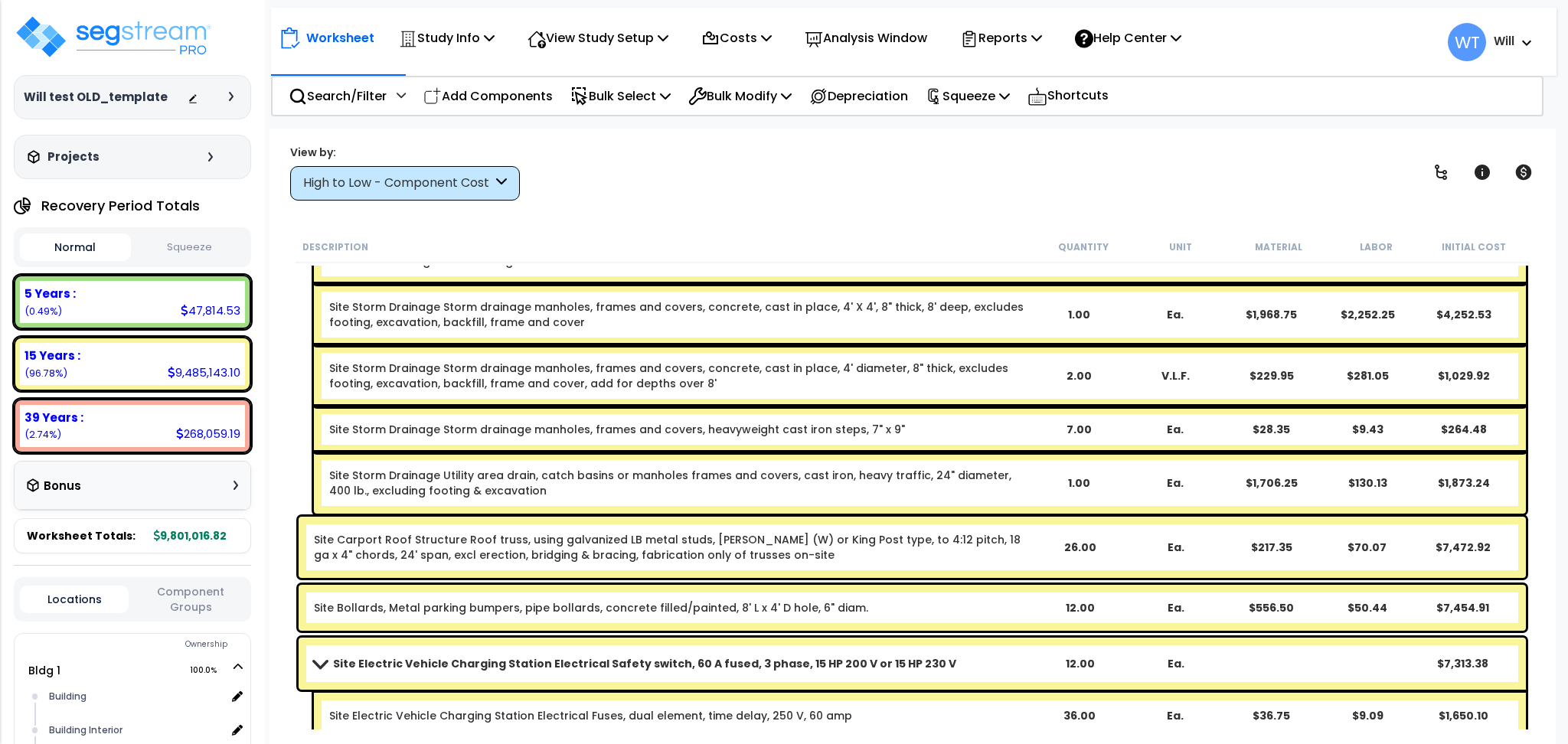
scroll to position [8473, 0]
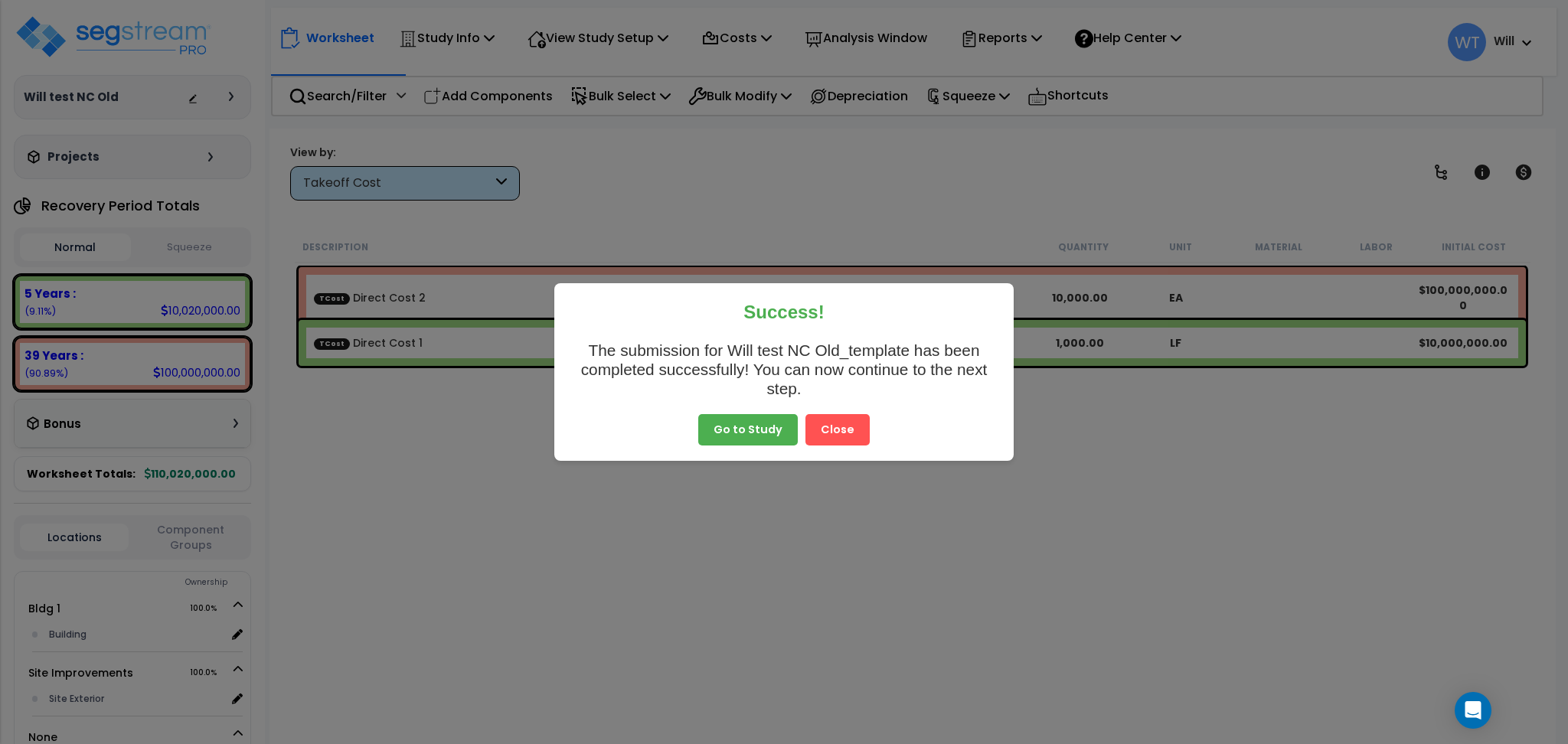
click at [843, 424] on button "Close" at bounding box center [838, 430] width 64 height 32
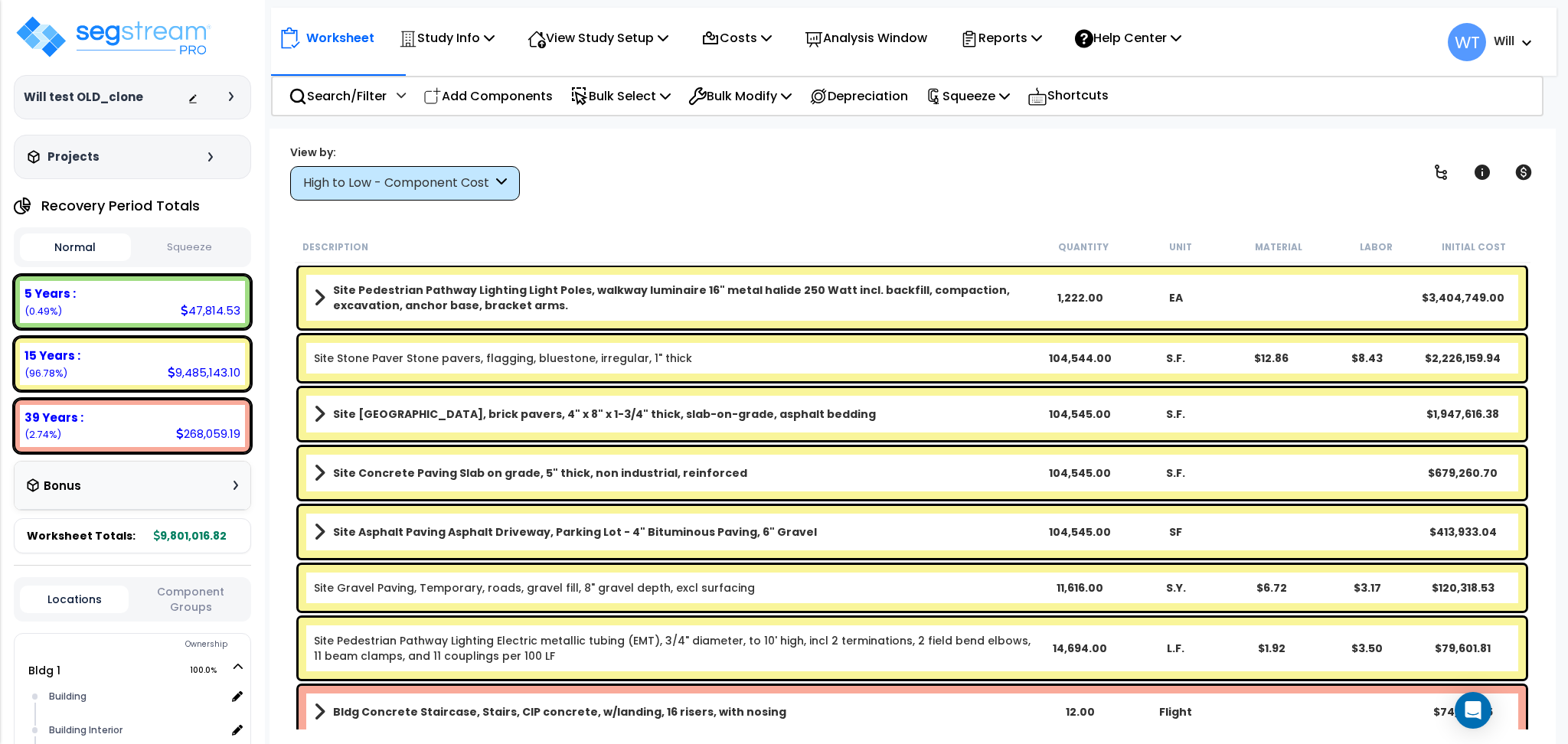
scroll to position [68, 0]
